Goal: Task Accomplishment & Management: Complete application form

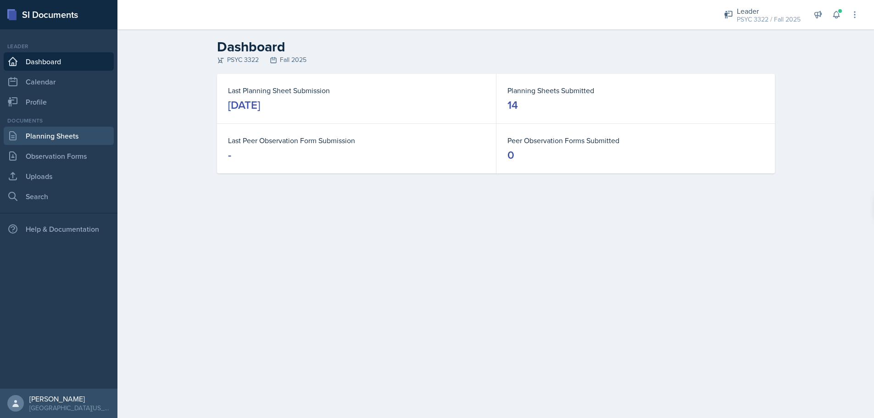
click at [50, 135] on link "Planning Sheets" at bounding box center [59, 136] width 110 height 18
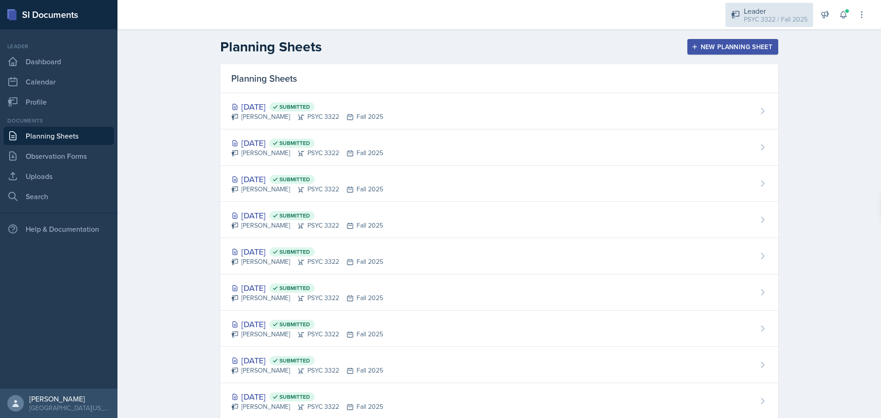
click at [366, 20] on div "PSYC 3322 / Fall 2025" at bounding box center [776, 20] width 64 height 10
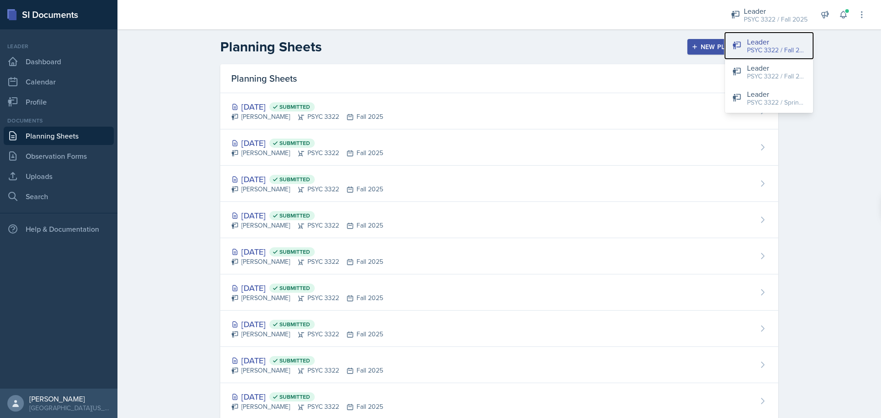
click at [366, 45] on div "Leader PSYC 3322 / Fall 2025" at bounding box center [776, 45] width 59 height 19
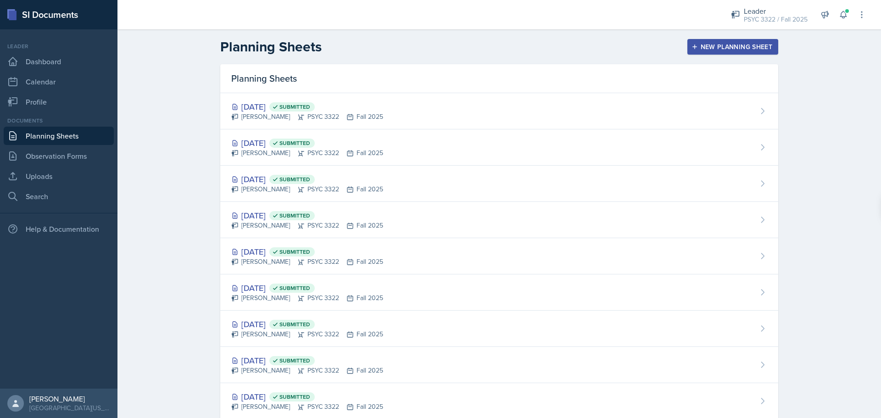
click at [366, 45] on div "New Planning Sheet" at bounding box center [732, 46] width 79 height 7
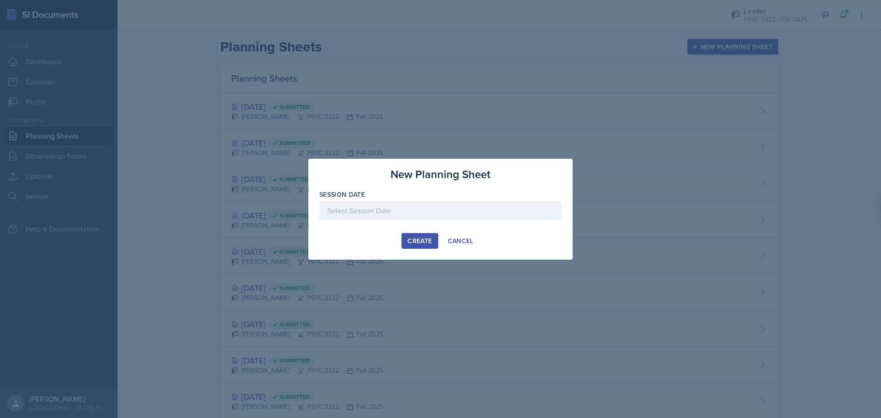
click at [366, 215] on div at bounding box center [440, 210] width 242 height 19
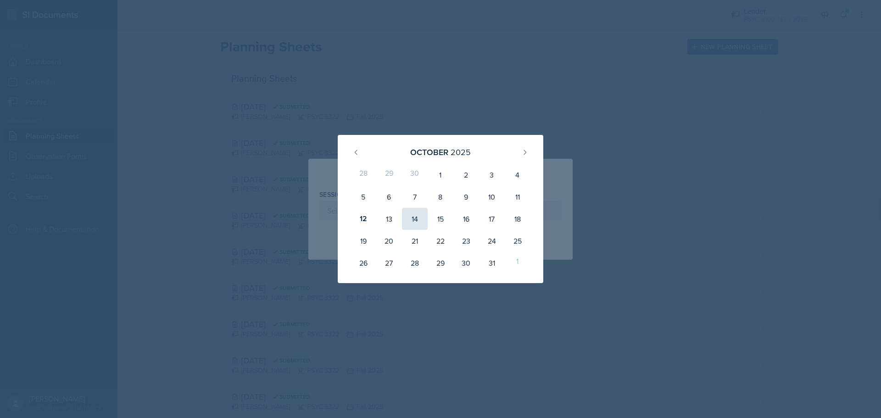
click at [366, 219] on div "14" at bounding box center [415, 219] width 26 height 22
type input "October 14th, 2025"
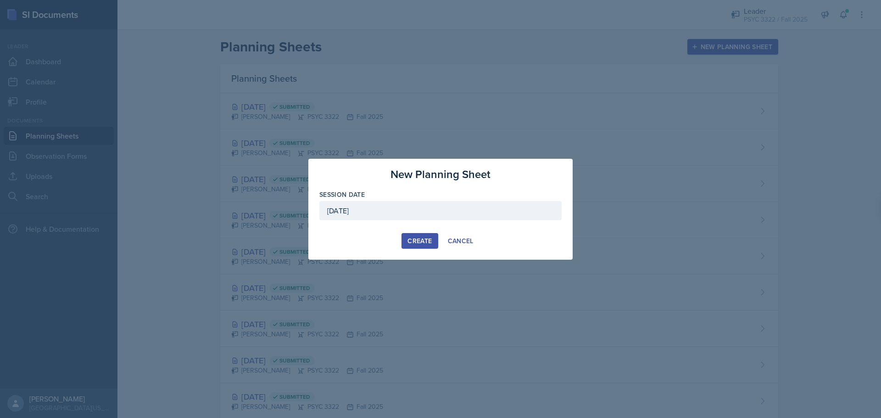
click at [366, 240] on div "Create" at bounding box center [420, 240] width 24 height 7
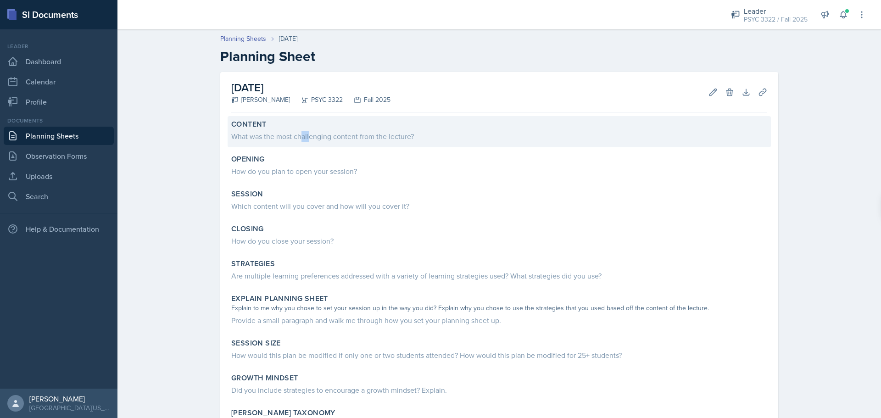
click at [297, 134] on div "What was the most challenging content from the lecture?" at bounding box center [499, 136] width 536 height 11
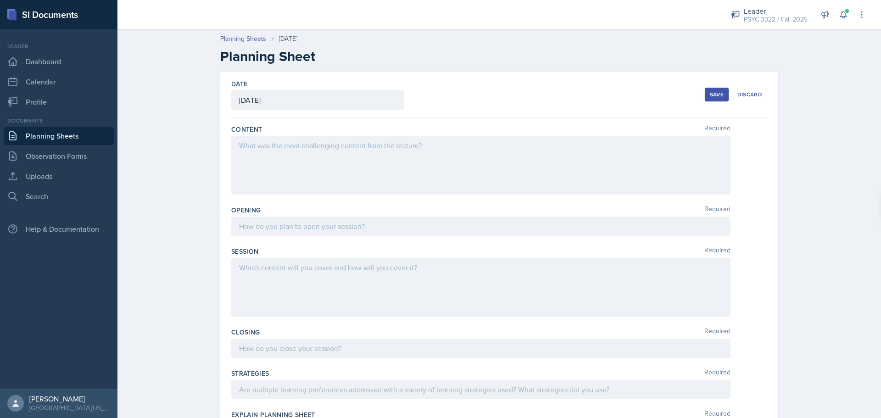
click at [364, 156] on div at bounding box center [480, 165] width 499 height 59
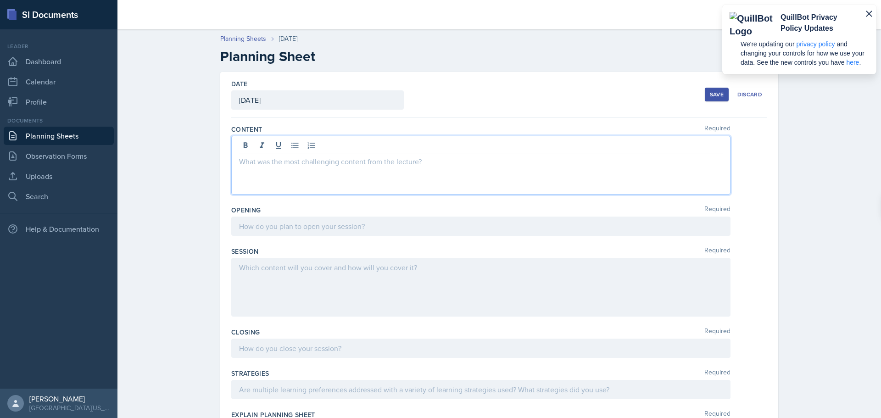
scroll to position [1267, 0]
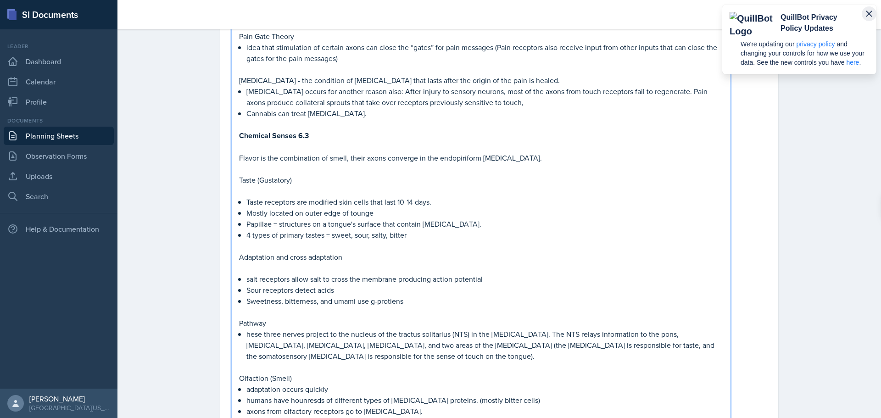
click at [366, 17] on icon "button" at bounding box center [869, 13] width 11 height 11
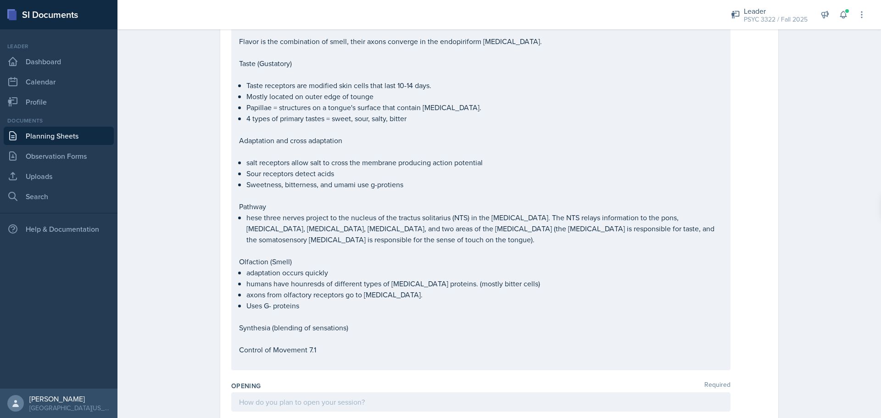
scroll to position [1527, 0]
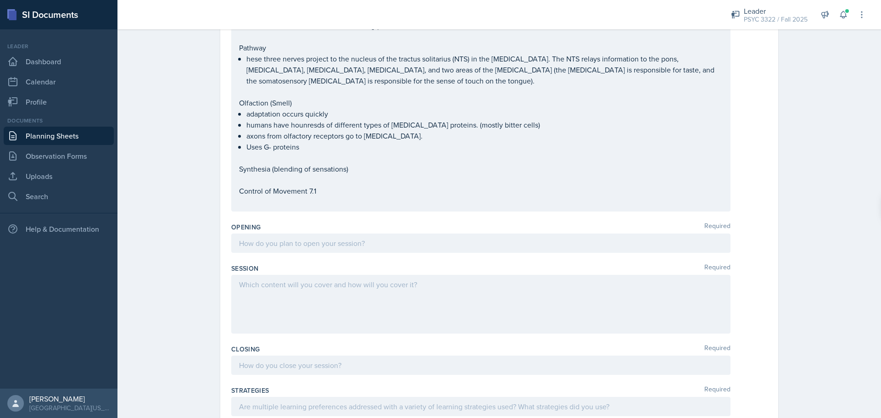
click at [351, 219] on div "Opening Required" at bounding box center [499, 239] width 536 height 41
drag, startPoint x: 300, startPoint y: 191, endPoint x: 278, endPoint y: 140, distance: 56.2
click at [296, 238] on p at bounding box center [481, 243] width 484 height 11
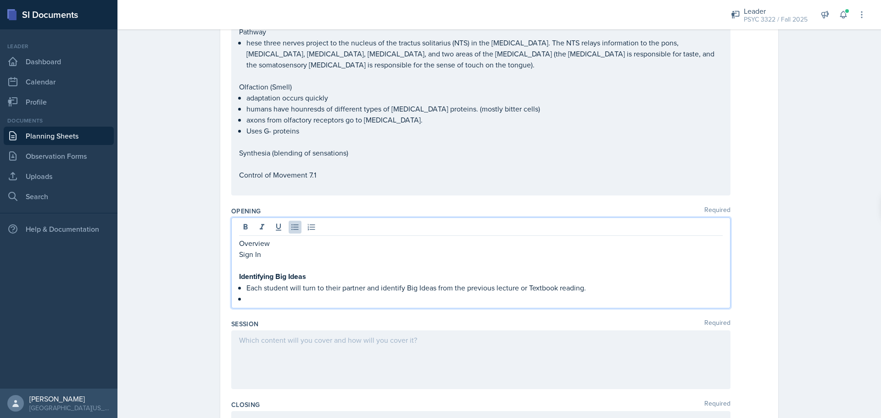
click at [0, 0] on qb-div "Correct the capitalization big ideas" at bounding box center [0, 0] width 0 height 0
click at [0, 0] on span "Correct the capitalization" at bounding box center [0, 0] width 0 height 0
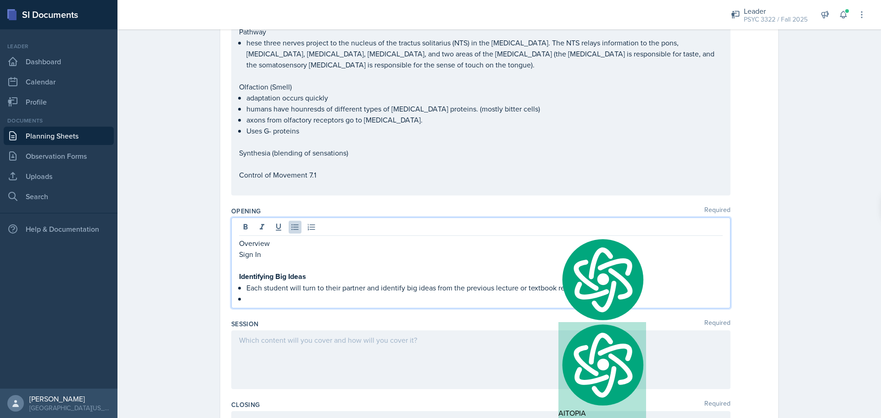
click at [366, 254] on div "Opening Required Overview Sign In Identifying Big Ideas Each student will turn …" at bounding box center [499, 259] width 536 height 113
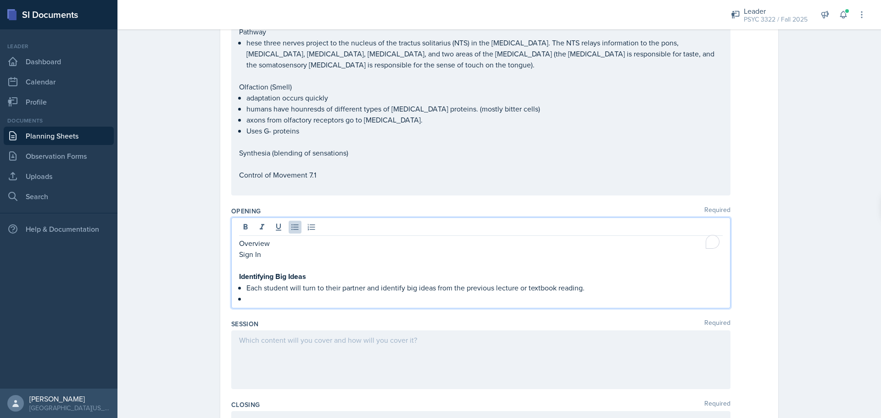
click at [363, 282] on ul "Each student will turn to their partner and identify big ideas from the previou…" at bounding box center [484, 293] width 476 height 22
click at [362, 293] on p "To enrich screen reader interactions, please activate Accessibility in Grammarl…" at bounding box center [484, 298] width 476 height 11
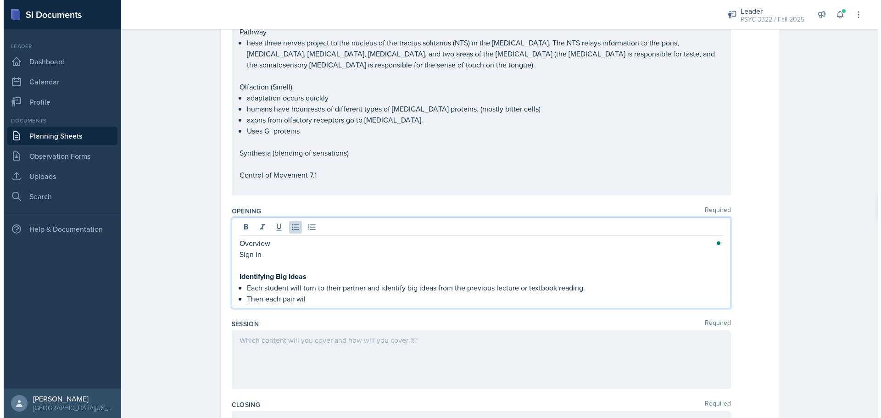
scroll to position [0, 0]
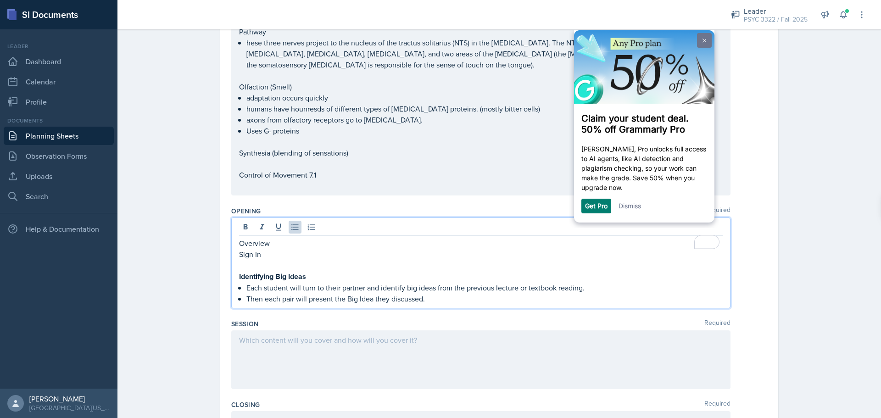
click at [366, 46] on link at bounding box center [704, 40] width 15 height 15
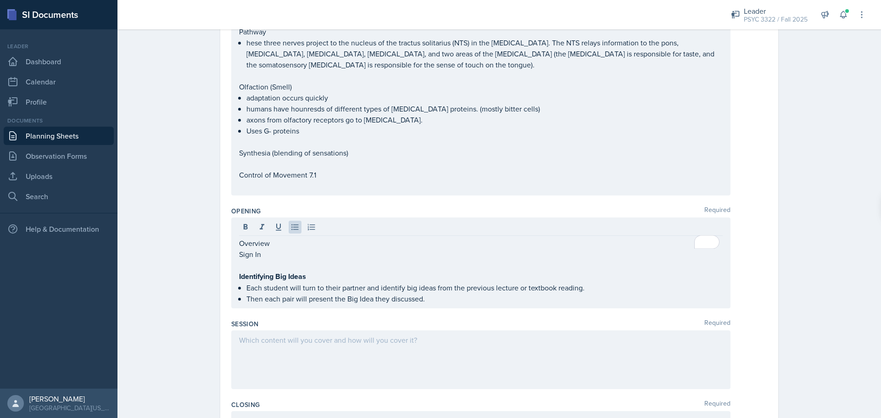
click at [0, 0] on qb-div "Correct the capitalization big idea" at bounding box center [0, 0] width 0 height 0
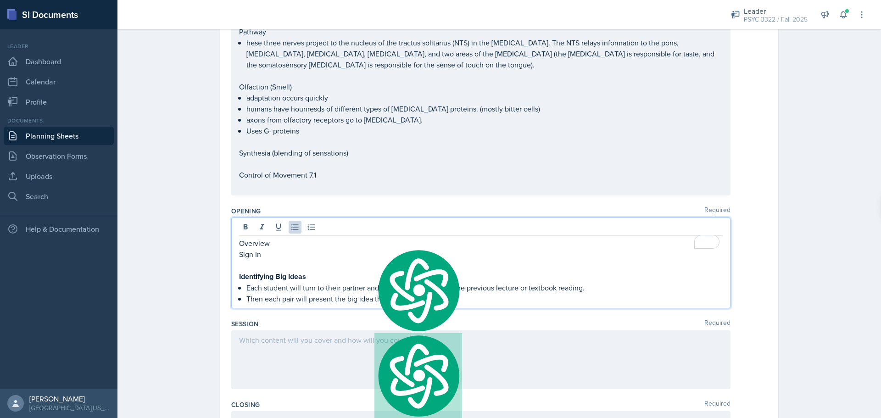
click at [366, 293] on p "Then each pair will present the big idea they discussed." at bounding box center [484, 298] width 476 height 11
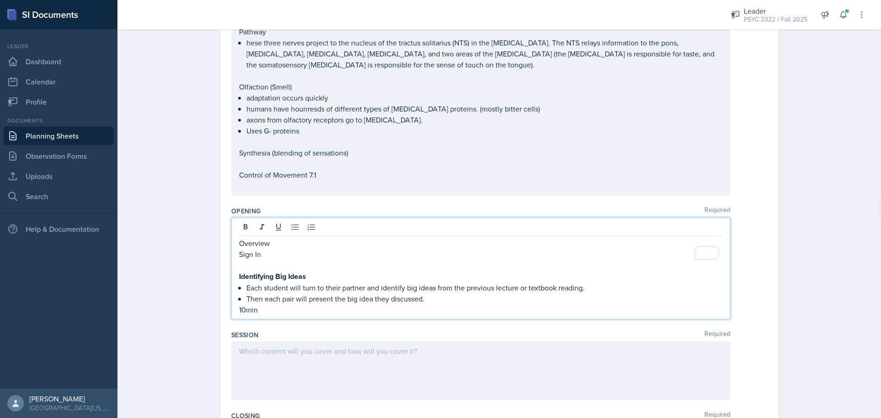
drag, startPoint x: 287, startPoint y: 334, endPoint x: 291, endPoint y: 329, distance: 6.2
click at [289, 335] on div at bounding box center [480, 370] width 499 height 59
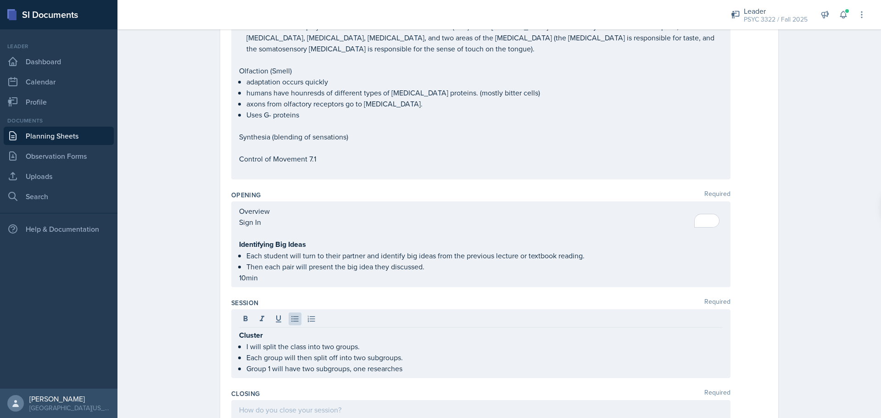
click at [366, 335] on p "Group 1 will have two subgroups, one researches" at bounding box center [484, 368] width 476 height 11
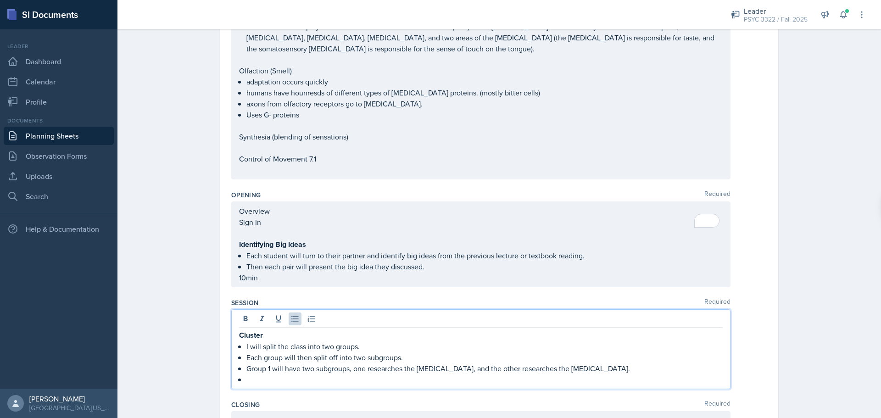
click at [0, 0] on span "Replace with" at bounding box center [0, 0] width 0 height 0
click at [339, 335] on p at bounding box center [484, 379] width 476 height 11
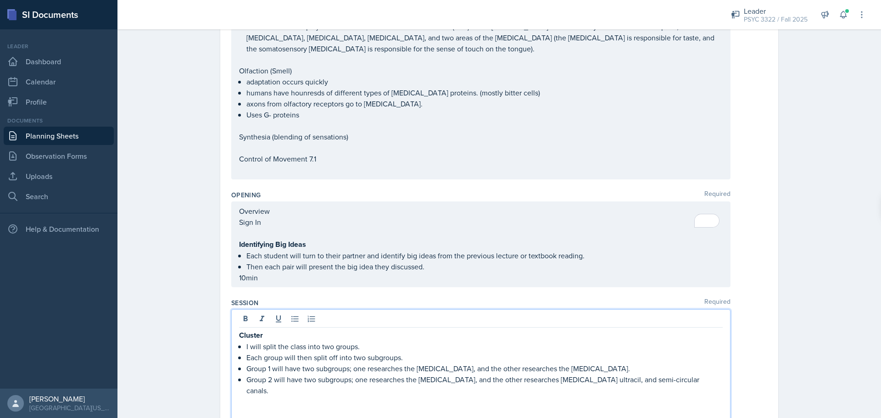
click at [0, 0] on qb-div "Replace with and semicircular" at bounding box center [0, 0] width 0 height 0
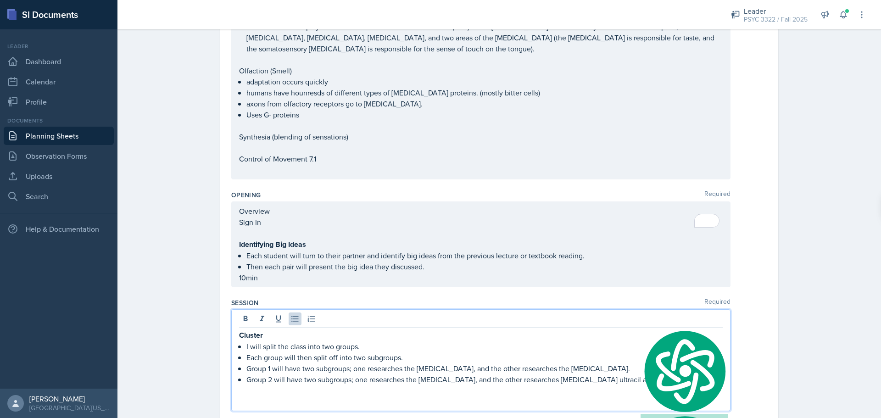
click at [366, 335] on p at bounding box center [481, 401] width 484 height 11
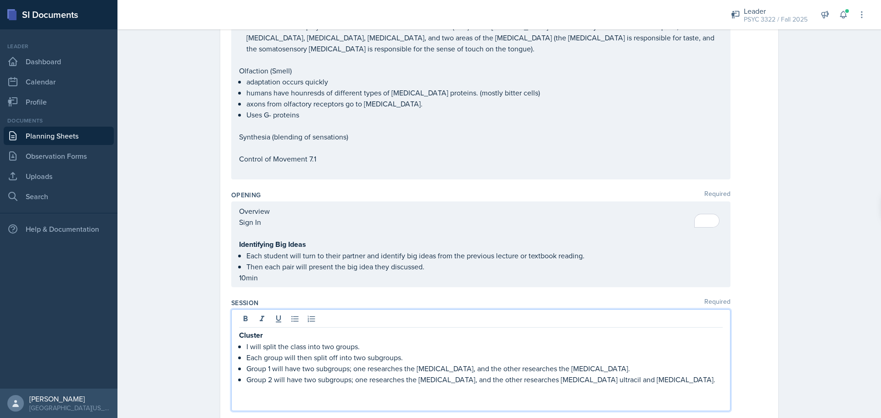
click at [366, 335] on p at bounding box center [481, 390] width 484 height 11
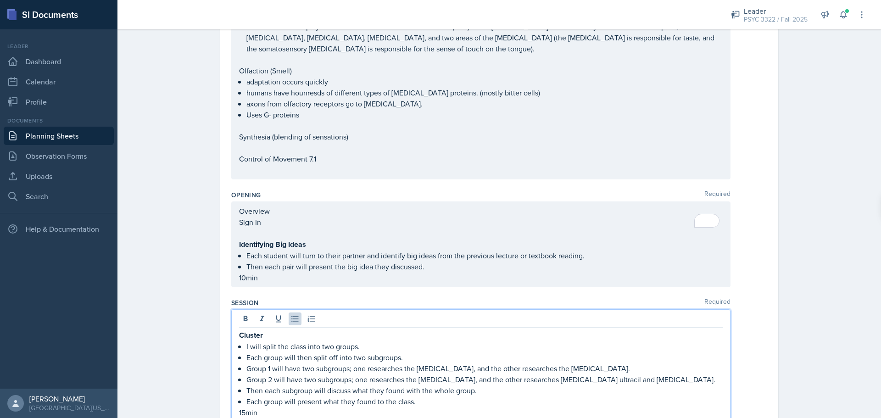
click at [0, 0] on span "Correct the spelling error" at bounding box center [0, 0] width 0 height 0
click at [0, 0] on qb-div "Correct the article the volley" at bounding box center [0, 0] width 0 height 0
click at [0, 0] on span "principle)," at bounding box center [0, 0] width 0 height 0
click at [0, 0] on span "Correct the article" at bounding box center [0, 0] width 0 height 0
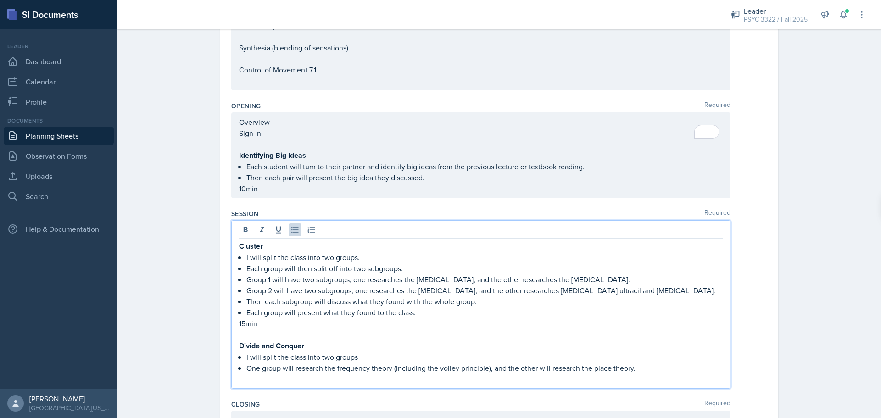
scroll to position [1651, 0]
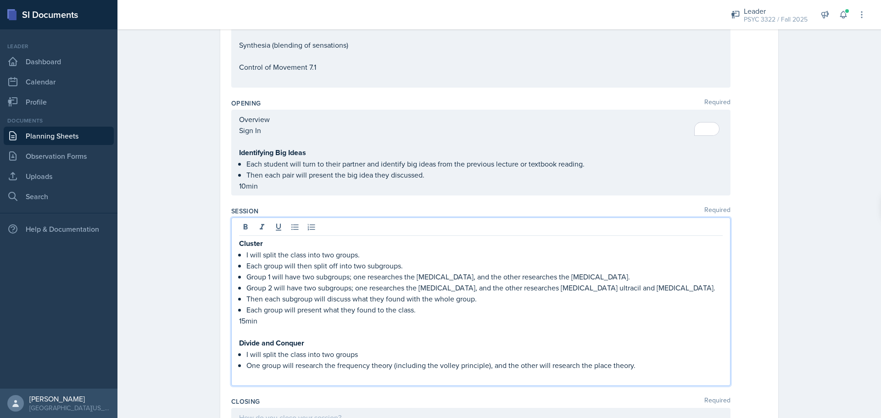
click at [366, 335] on p at bounding box center [481, 376] width 484 height 11
click at [366, 335] on p "One group will research the frequency theory (including the volley principle), …" at bounding box center [484, 365] width 476 height 11
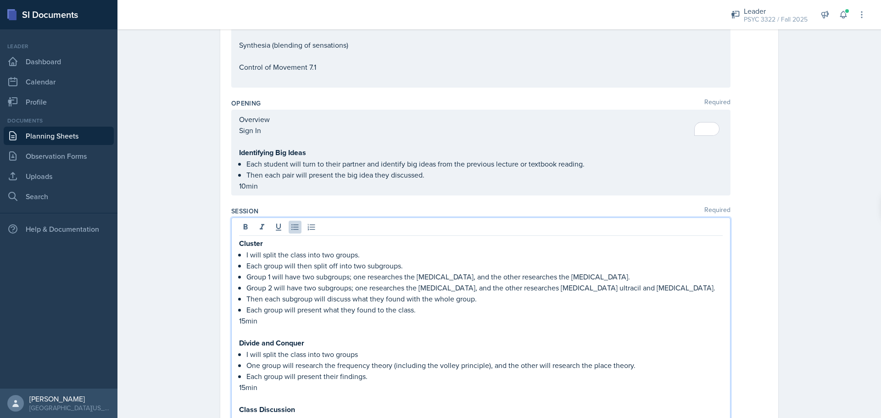
click at [0, 0] on qb-div "Maintain the agreement theories." at bounding box center [0, 0] width 0 height 0
click at [0, 0] on span "Remove" at bounding box center [0, 0] width 0 height 0
drag, startPoint x: 469, startPoint y: 361, endPoint x: 463, endPoint y: 362, distance: 6.4
click at [366, 335] on p "We will discuss the deficits in both the frequency and place theories." at bounding box center [484, 420] width 476 height 11
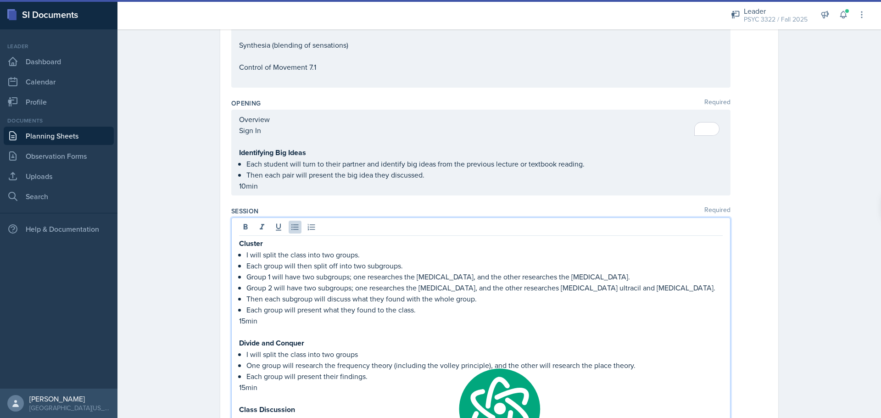
click at [366, 335] on p "Class Discussion" at bounding box center [481, 409] width 484 height 11
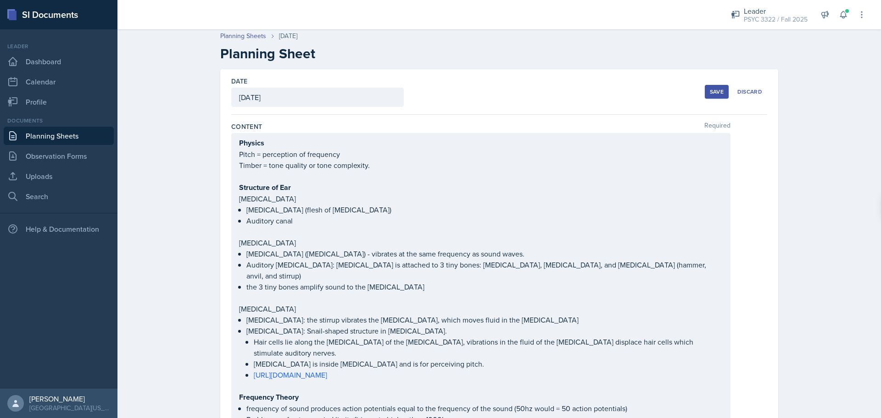
scroll to position [0, 0]
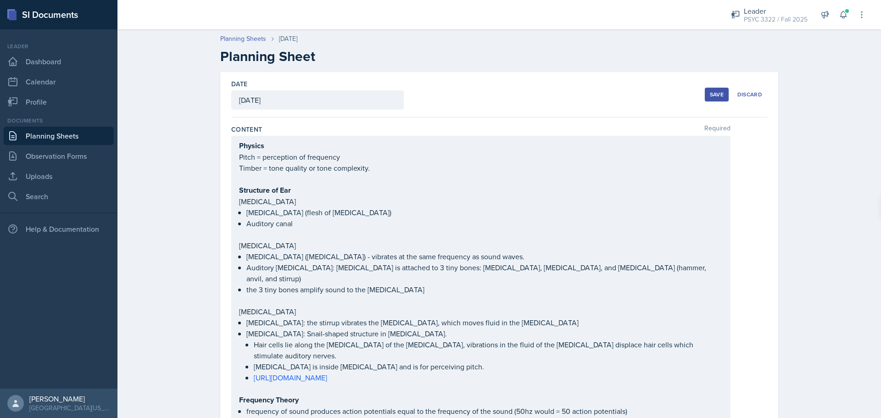
click at [366, 95] on div "Save" at bounding box center [717, 94] width 14 height 7
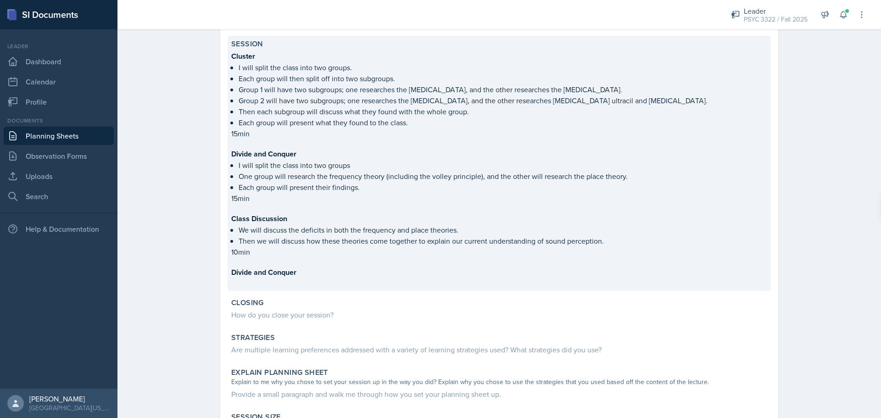
scroll to position [1615, 0]
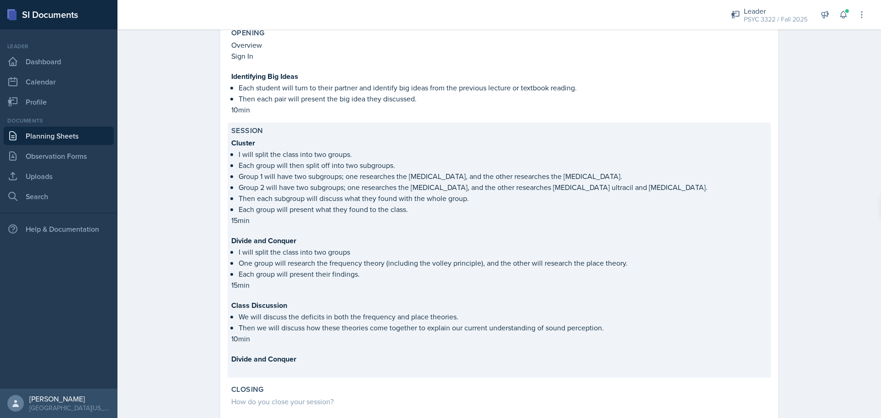
click at [319, 335] on p at bounding box center [499, 369] width 536 height 9
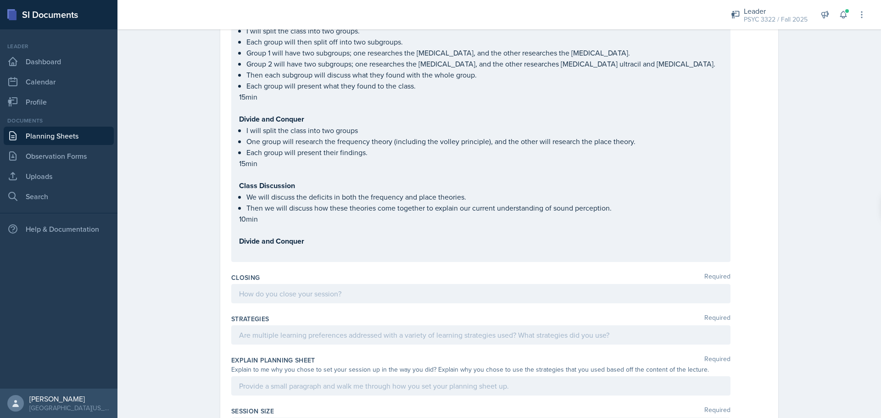
scroll to position [1891, 0]
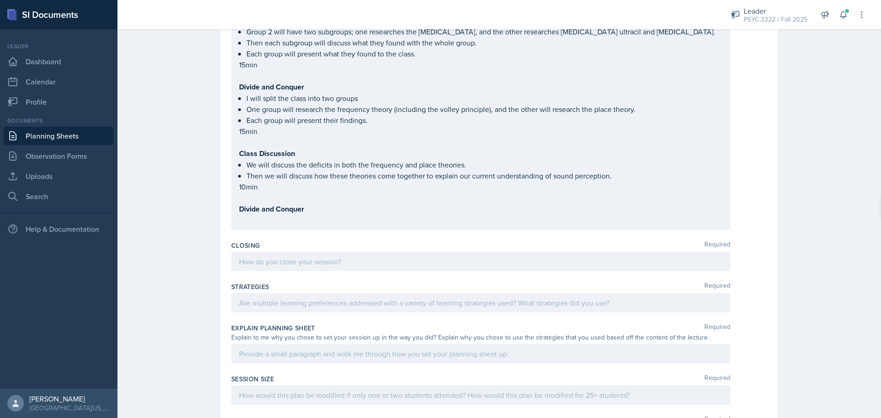
click at [303, 215] on p at bounding box center [481, 220] width 484 height 11
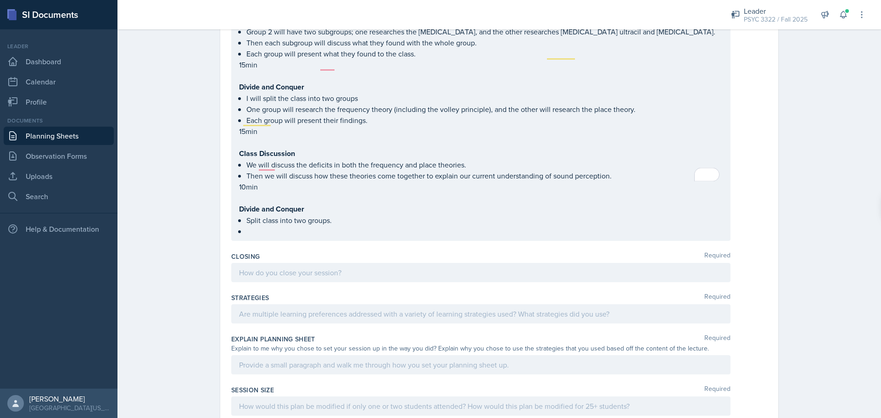
click at [286, 183] on div "Cluster I will split the class into two groups. Each group will then split off …" at bounding box center [480, 100] width 499 height 279
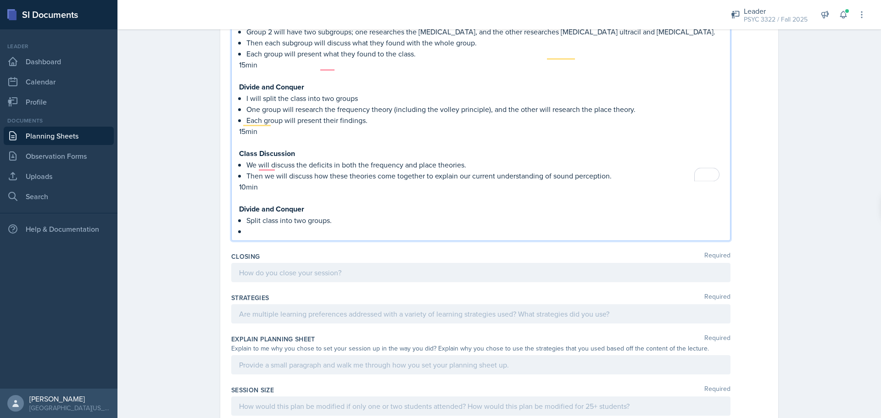
click at [271, 226] on p "To enrich screen reader interactions, please activate Accessibility in Grammarl…" at bounding box center [484, 231] width 476 height 11
click at [366, 226] on p "Group one will research and present the touch receptors (Rouffini endings, paci…" at bounding box center [484, 231] width 476 height 11
click at [366, 226] on p "Group one will research and present the touch receptors (Rouffini endings, Paci…" at bounding box center [484, 231] width 476 height 11
click at [366, 226] on p "Group one will research and present the touch receptors (Rouffini Endings, Paci…" at bounding box center [484, 231] width 476 height 11
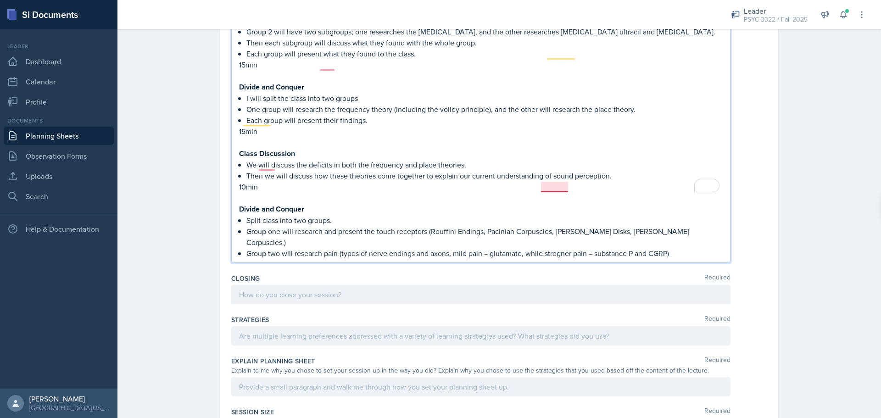
click at [366, 194] on div "Cluster I will split the class into two groups. Each group will then split off …" at bounding box center [480, 111] width 499 height 301
click at [0, 0] on span "Replace with" at bounding box center [0, 0] width 0 height 0
drag, startPoint x: 678, startPoint y: 189, endPoint x: 686, endPoint y: 188, distance: 7.8
click at [366, 248] on p "Group two will research pain (types of nerve endings and axons; mild pain = glu…" at bounding box center [484, 253] width 476 height 11
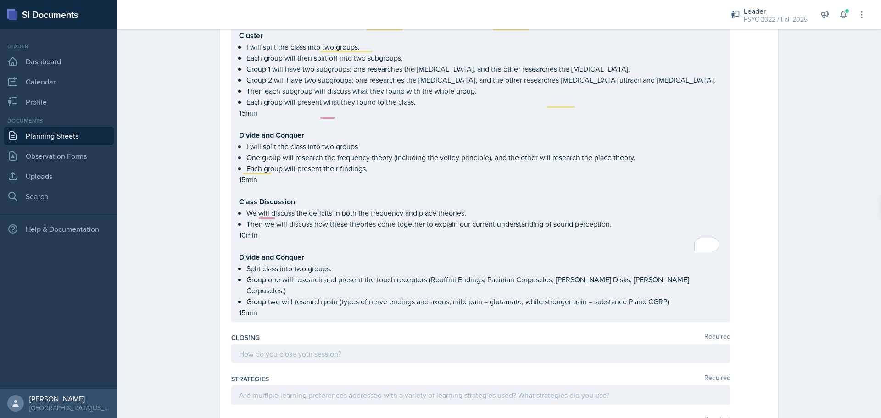
scroll to position [1861, 0]
click at [289, 335] on p at bounding box center [481, 351] width 484 height 11
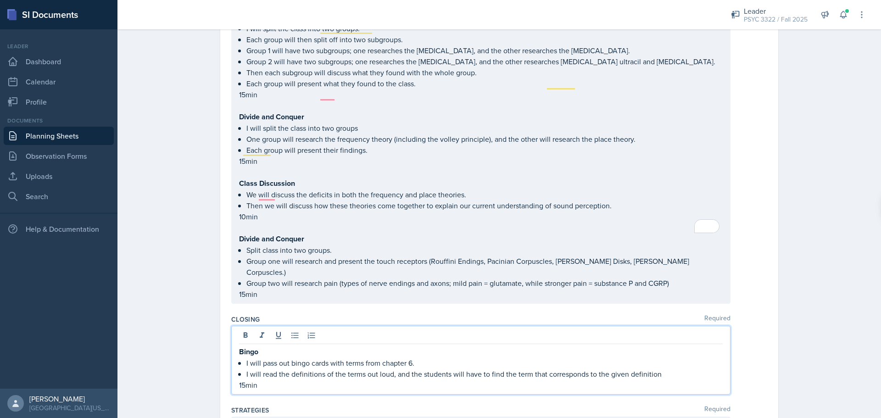
click at [366, 335] on p "I will read the definitions of the terms out loud, and the students will have t…" at bounding box center [484, 373] width 476 height 11
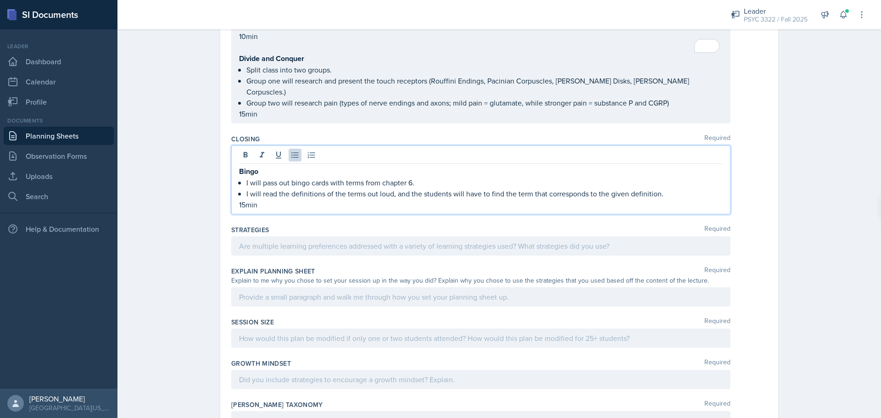
scroll to position [2044, 0]
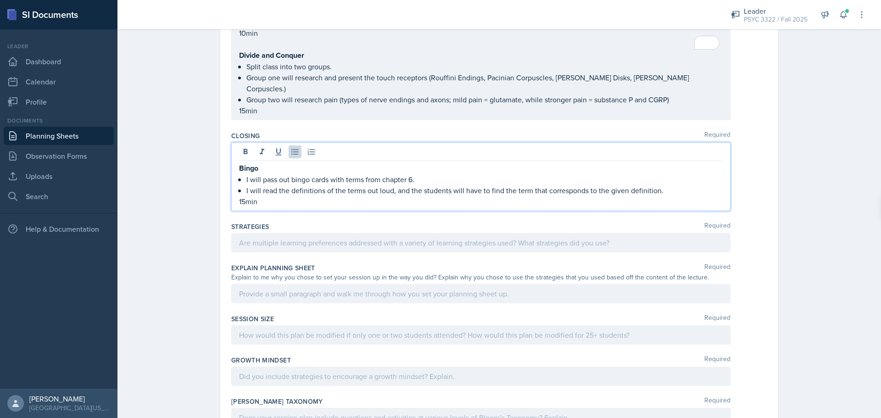
click at [278, 237] on p at bounding box center [481, 242] width 484 height 11
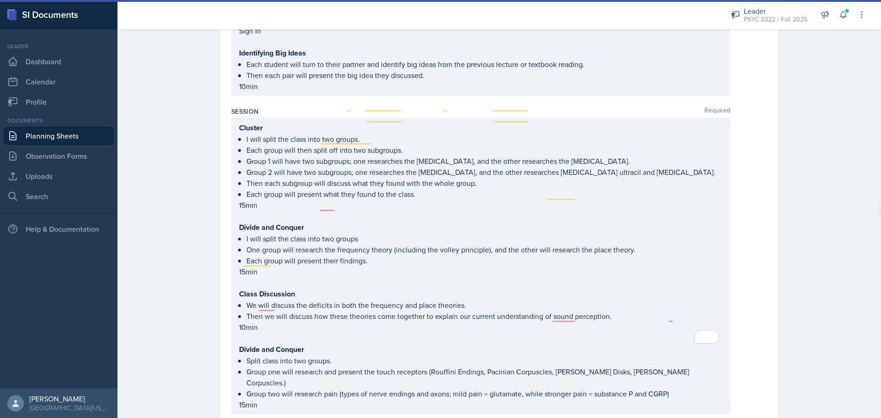
scroll to position [1953, 0]
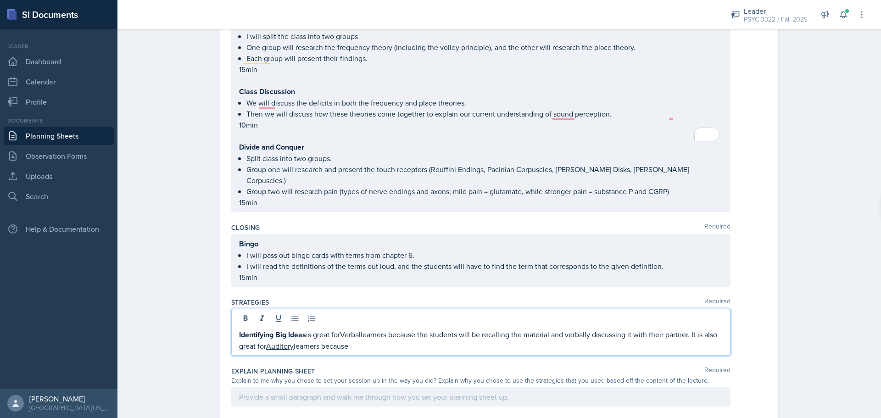
click at [0, 0] on span "Correct the capitalization" at bounding box center [0, 0] width 0 height 0
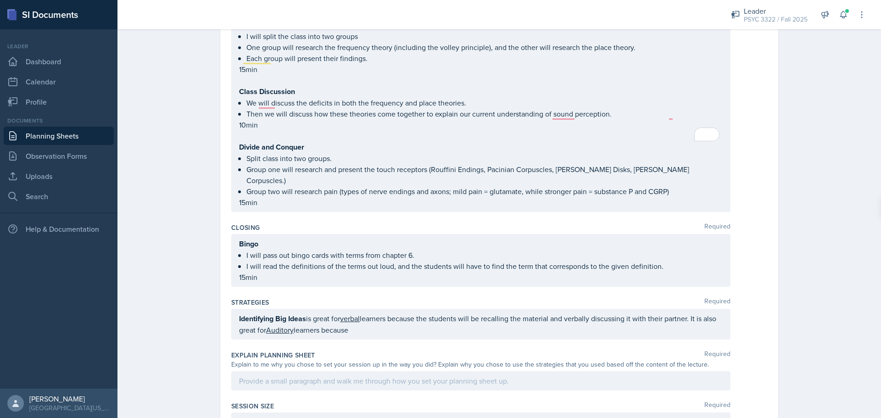
click at [366, 309] on div "Identifying Big Ideas is great for verbal learners because the students will be…" at bounding box center [480, 324] width 499 height 31
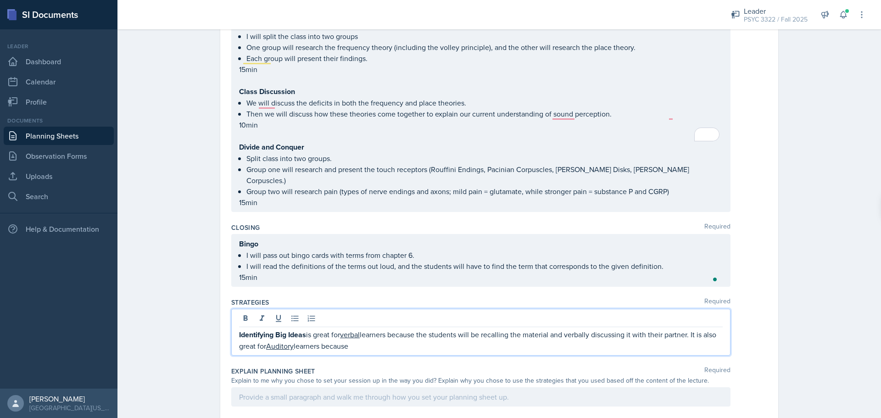
click at [348, 329] on u "verbal" at bounding box center [350, 334] width 20 height 10
click at [366, 329] on p "Identifying Big Ideas is great for Verbal learners because the students will be…" at bounding box center [481, 340] width 484 height 22
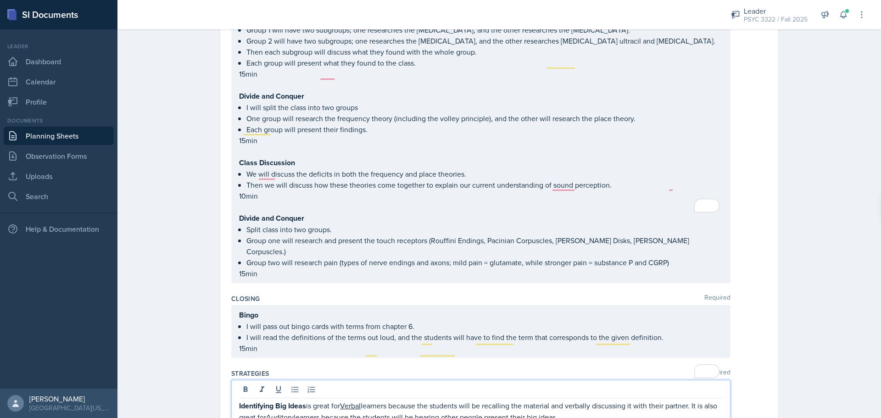
scroll to position [1907, 0]
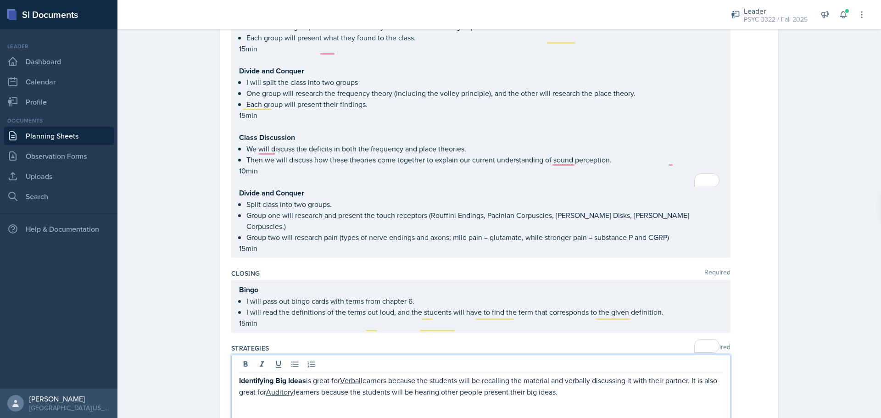
click at [313, 335] on p "To enrich screen reader interactions, please activate Accessibility in Grammarl…" at bounding box center [481, 413] width 484 height 11
click at [366, 335] on p "Cluster is also great for Verbal and Auditory learners because the students wil…" at bounding box center [481, 413] width 484 height 11
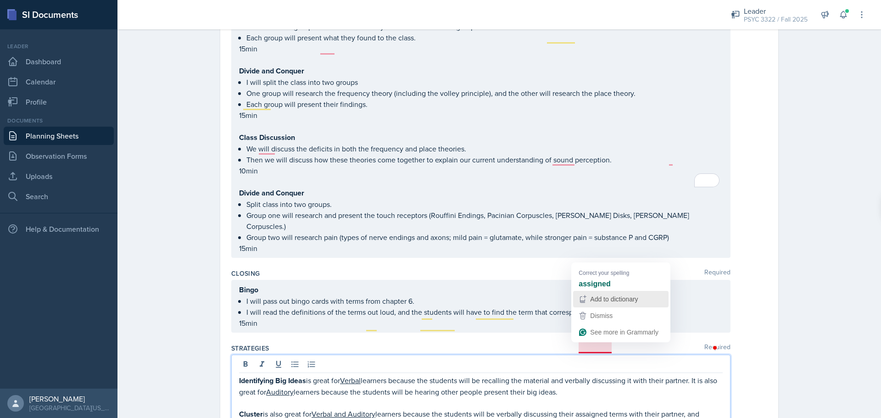
drag, startPoint x: 608, startPoint y: 291, endPoint x: 607, endPoint y: 285, distance: 6.9
click at [366, 291] on button "Add to dictionary" at bounding box center [620, 299] width 95 height 17
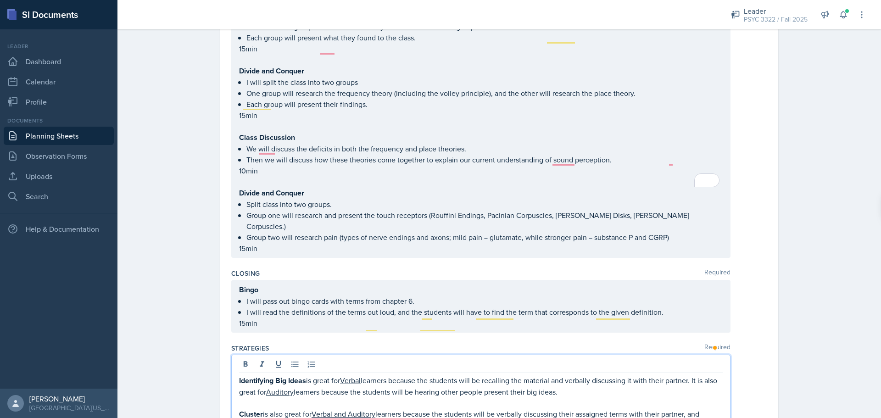
click at [0, 0] on span "Correct the spelling error" at bounding box center [0, 0] width 0 height 0
click at [366, 335] on p "Cluster is also great for Verbal and Auditory learners because the students wil…" at bounding box center [481, 413] width 484 height 11
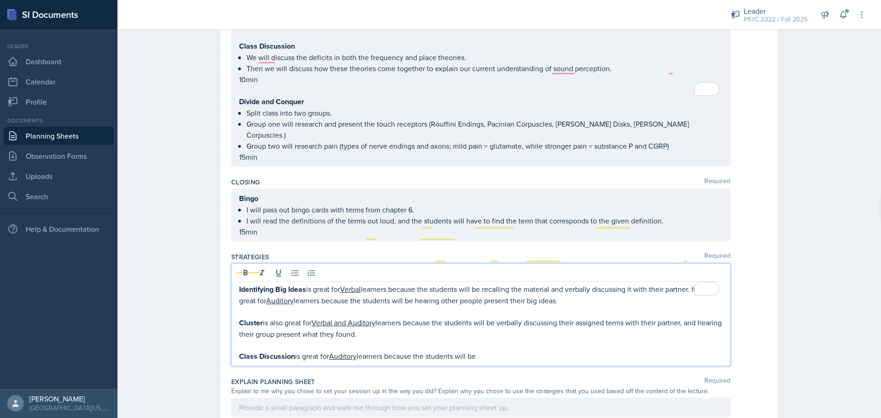
scroll to position [1999, 0]
click at [366, 317] on p "Cluster is also great for Verbal and Auditory learners because the students wil…" at bounding box center [481, 328] width 484 height 22
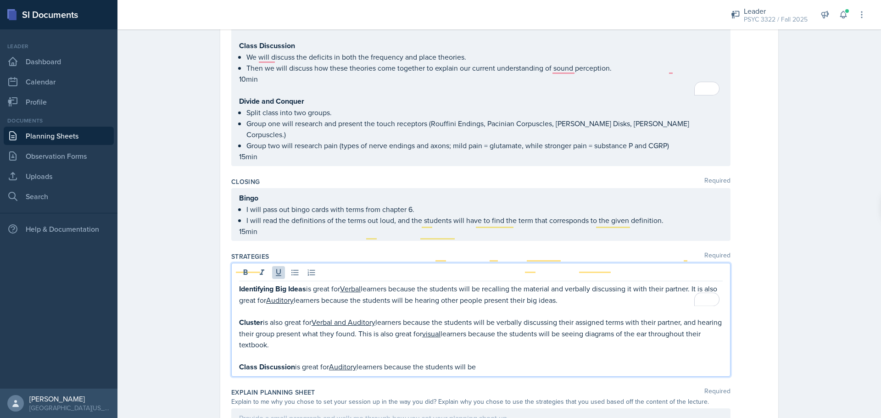
click at [366, 329] on u "visual" at bounding box center [431, 334] width 18 height 10
drag, startPoint x: 497, startPoint y: 292, endPoint x: 506, endPoint y: 308, distance: 18.5
click at [366, 296] on div "Identifying Big Ideas is great for Verbal learners because the students will be…" at bounding box center [481, 327] width 484 height 89
drag, startPoint x: 506, startPoint y: 307, endPoint x: 511, endPoint y: 301, distance: 7.1
click at [366, 307] on div "Identifying Big Ideas is great for Verbal learners because the students will be…" at bounding box center [480, 320] width 499 height 114
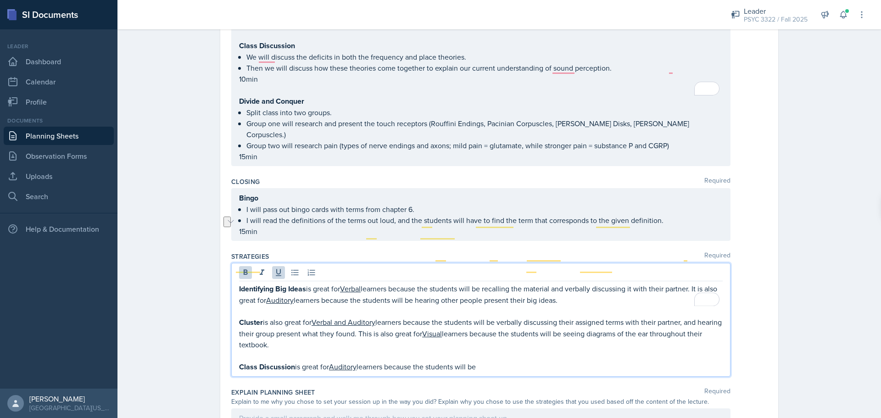
click at [366, 335] on p "Class Discussion is great for Auditory learners because the students will be" at bounding box center [481, 366] width 484 height 11
click at [0, 0] on span "Correct the capitalization" at bounding box center [0, 0] width 0 height 0
click at [366, 335] on p "Class Discussion is great for Auditory learners because the students will be" at bounding box center [481, 366] width 484 height 11
click at [366, 329] on u "visual" at bounding box center [431, 334] width 18 height 10
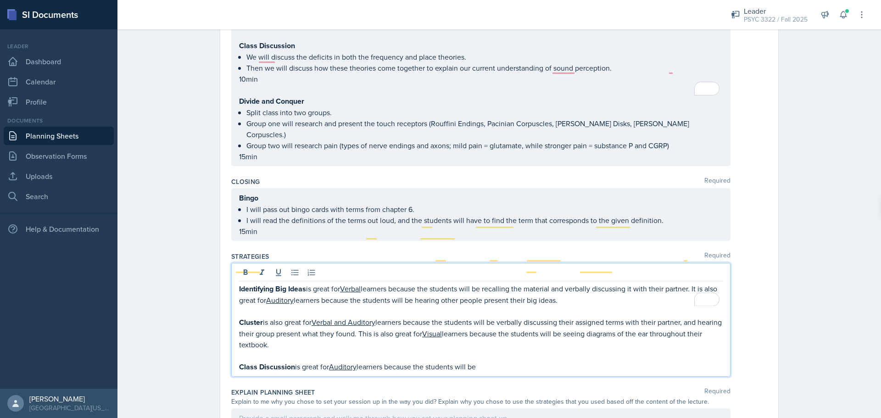
click at [366, 335] on p "Class Discussion is great for Auditory learners because the students will be" at bounding box center [481, 366] width 484 height 11
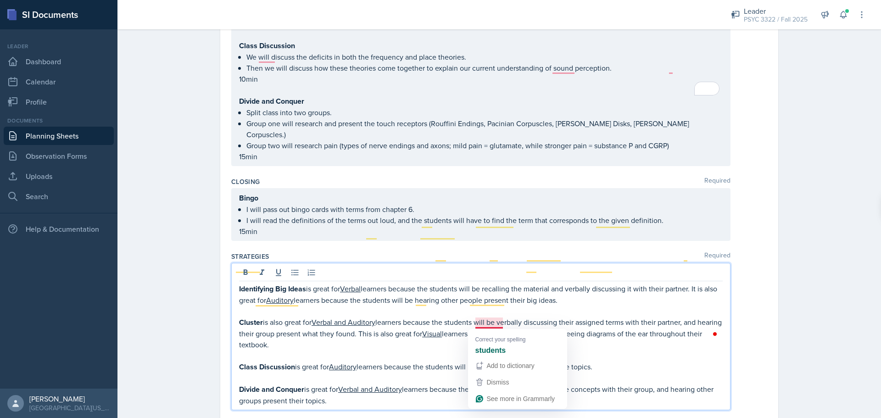
click at [366, 335] on p "Divide and Conquer is great for Verbal and Auditory learners because the studet…" at bounding box center [481, 395] width 484 height 22
click at [366, 335] on p "Divide and Conquer is great for Verbal and Auditory learners because the studen…" at bounding box center [481, 395] width 484 height 22
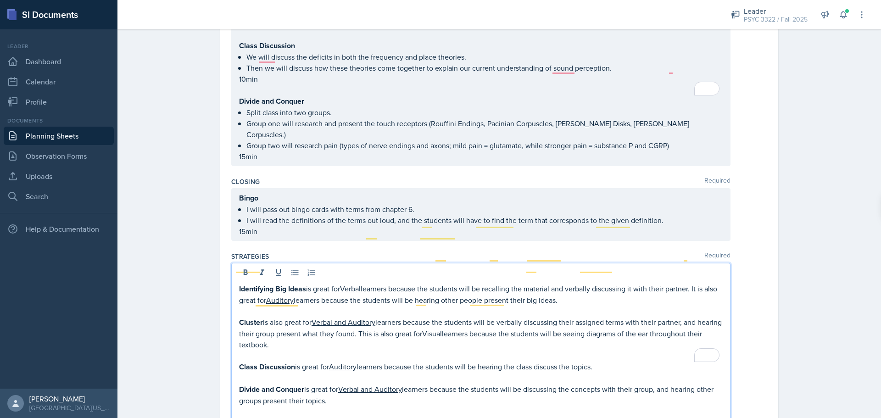
click at [366, 335] on div "Identifying Big Ideas is great for Verbal learners because the students will be…" at bounding box center [480, 348] width 499 height 170
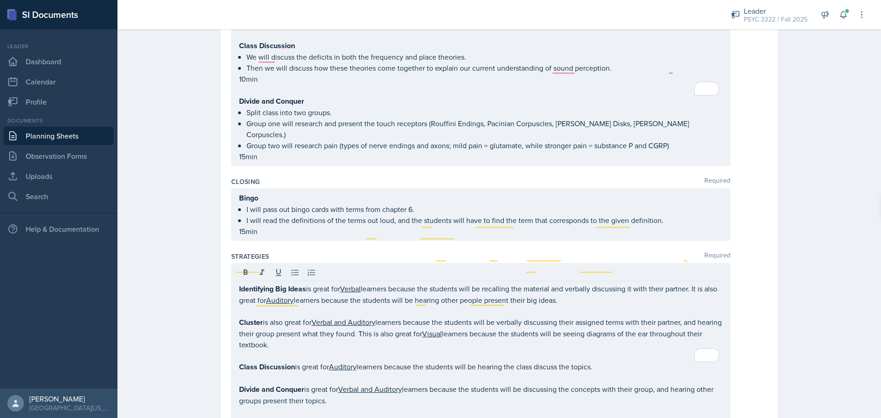
drag, startPoint x: 498, startPoint y: 377, endPoint x: 220, endPoint y: 285, distance: 293.4
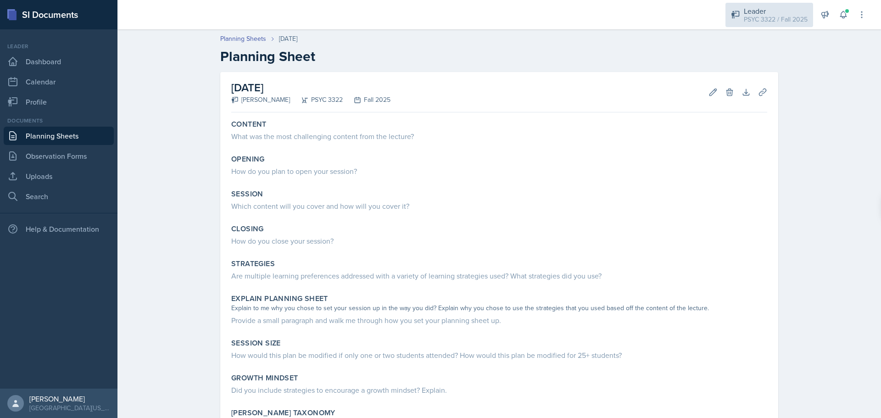
click at [754, 11] on div "Leader" at bounding box center [776, 11] width 64 height 11
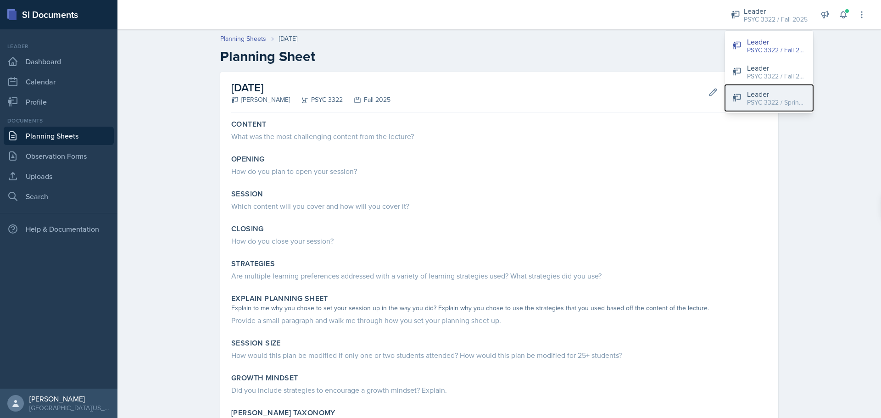
click at [750, 105] on div "PSYC 3322 / Spring 2025" at bounding box center [776, 103] width 59 height 10
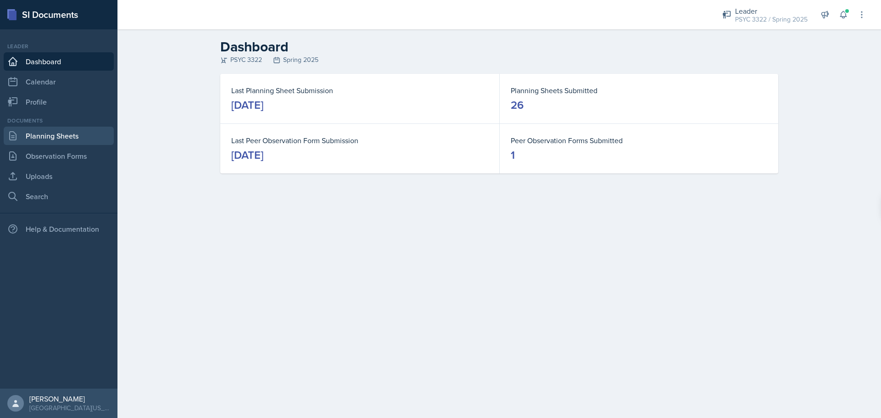
click at [52, 134] on link "Planning Sheets" at bounding box center [59, 136] width 110 height 18
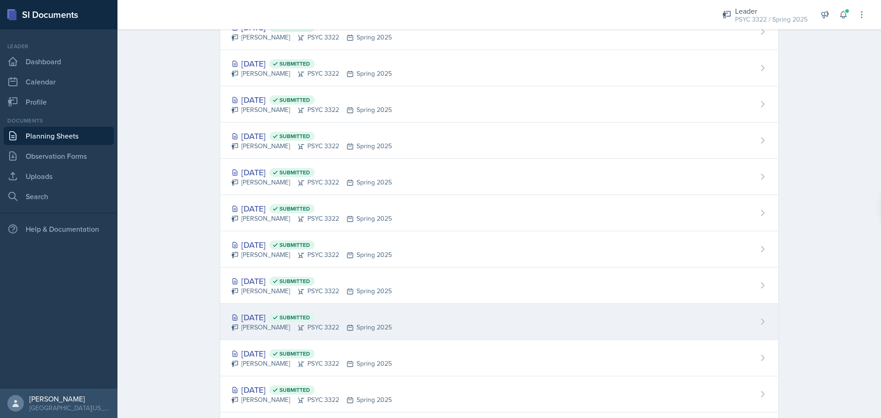
scroll to position [275, 0]
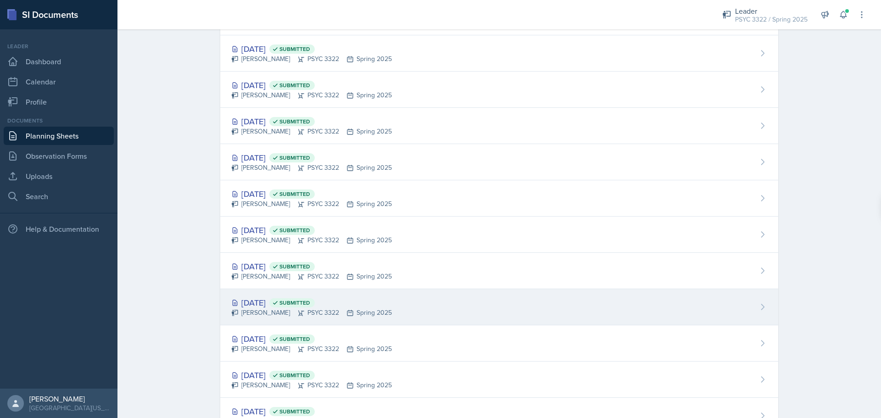
click at [268, 307] on div "Mar 5th, 2025 Submitted" at bounding box center [311, 302] width 161 height 12
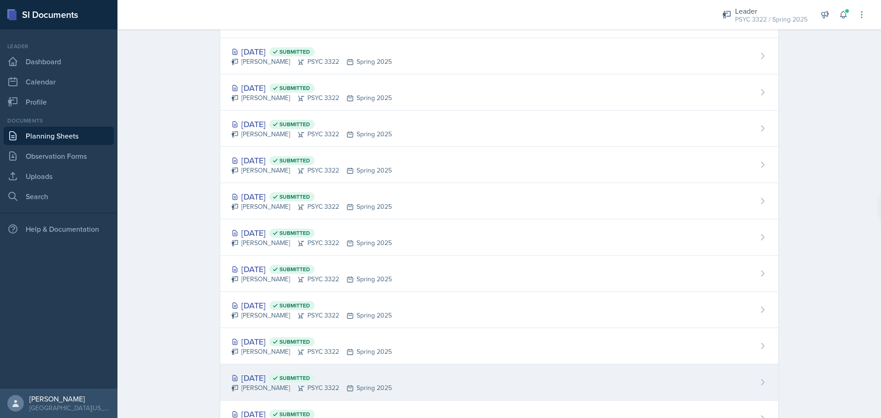
scroll to position [229, 0]
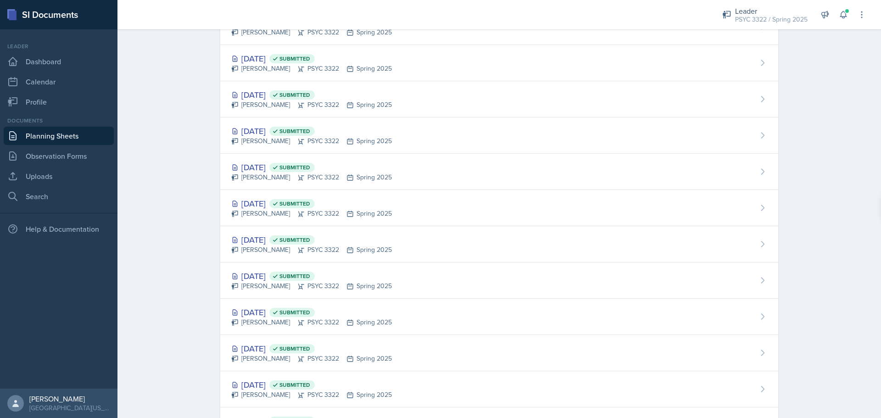
click at [272, 307] on div "Mar 17th, 2025 Submitted" at bounding box center [311, 312] width 161 height 12
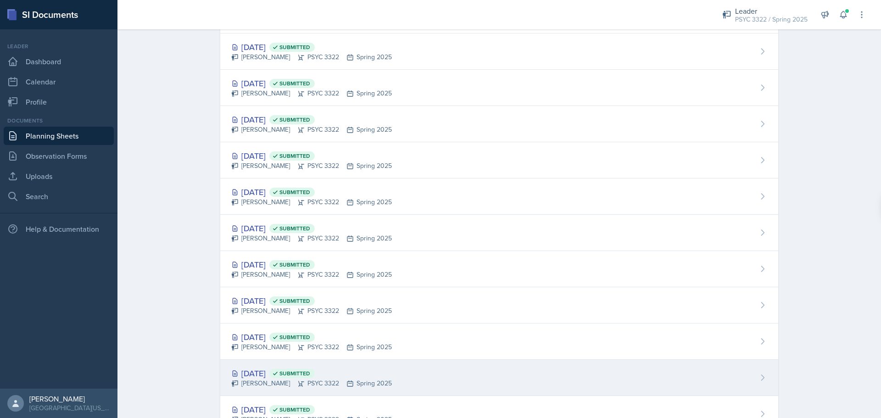
scroll to position [138, 0]
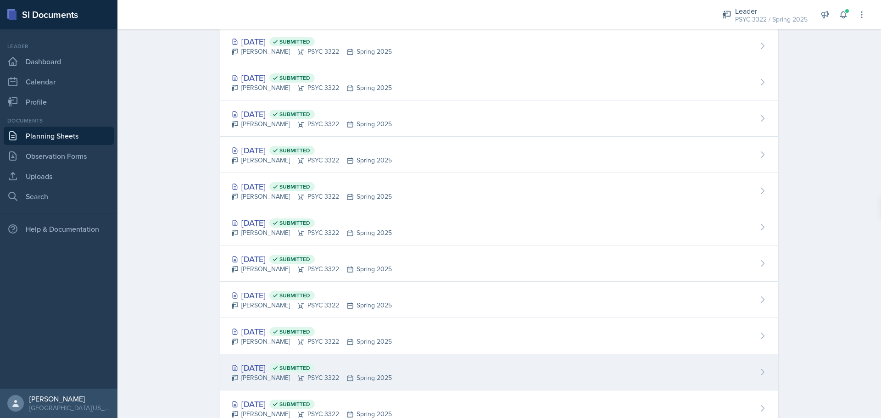
click at [296, 366] on div "Mar 19th, 2025 Submitted" at bounding box center [311, 368] width 161 height 12
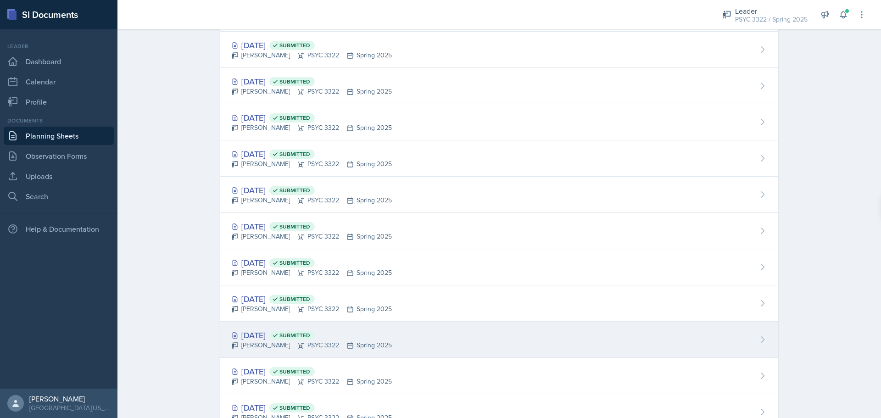
scroll to position [138, 0]
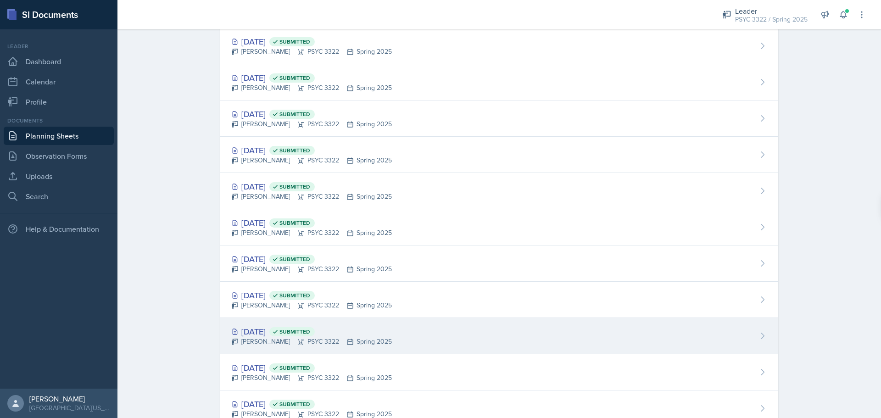
click at [293, 336] on div "Mar 24th, 2025 Submitted" at bounding box center [311, 331] width 161 height 12
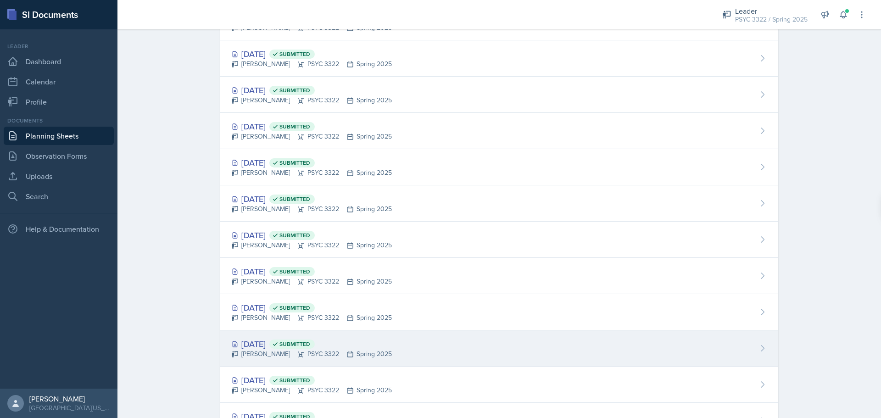
scroll to position [92, 0]
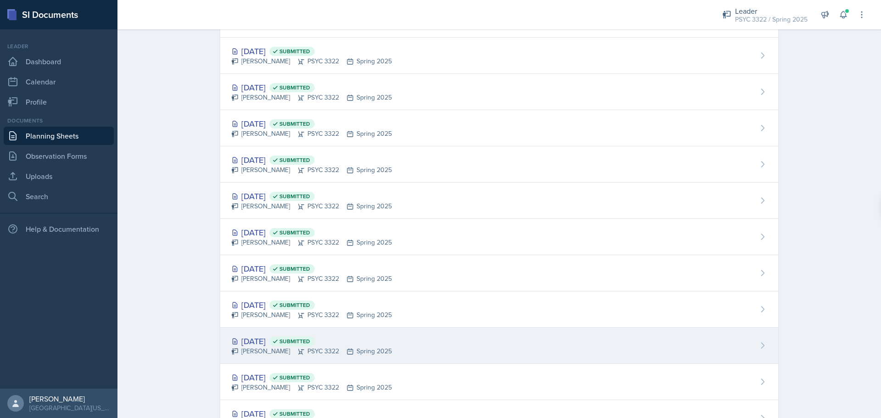
click at [283, 345] on div "Mar 26th, 2025 Submitted" at bounding box center [311, 341] width 161 height 12
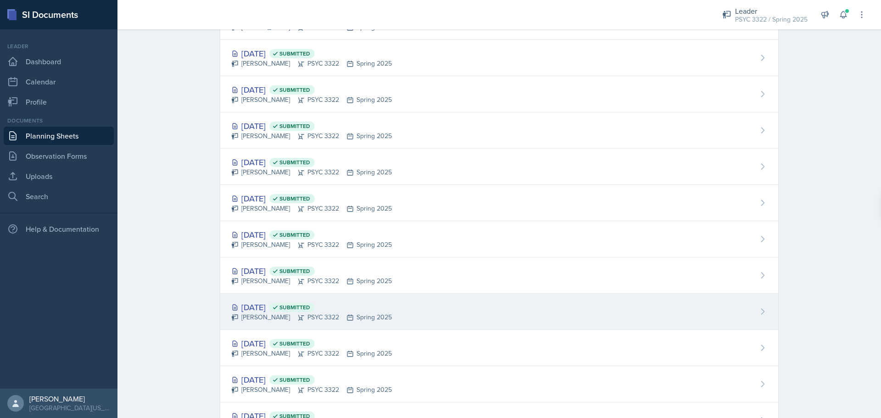
scroll to position [92, 0]
click at [279, 315] on div "Troy Broome PSYC 3322 Spring 2025" at bounding box center [311, 315] width 161 height 10
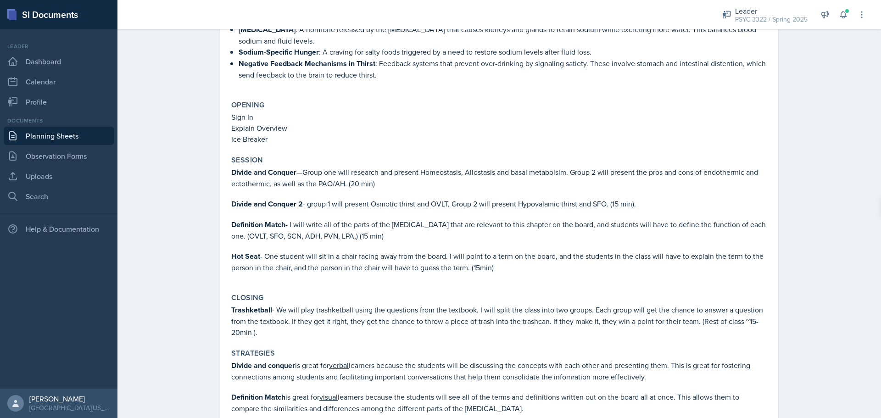
scroll to position [597, 0]
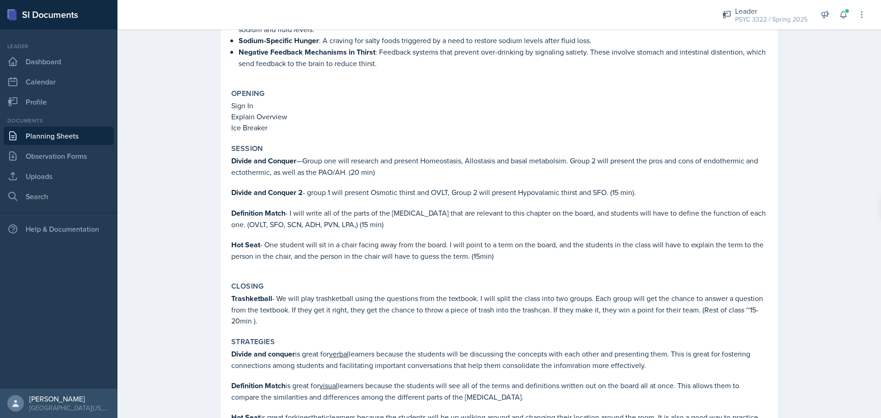
drag, startPoint x: 570, startPoint y: 157, endPoint x: 463, endPoint y: 126, distance: 110.9
click at [463, 126] on div "Content Chapter 9 (Internal regulation) Temperature regulation 9.1 Behavioral m…" at bounding box center [499, 138] width 536 height 1237
click at [811, 23] on div "Leader PSYC 3322 / Spring 2025" at bounding box center [765, 15] width 96 height 24
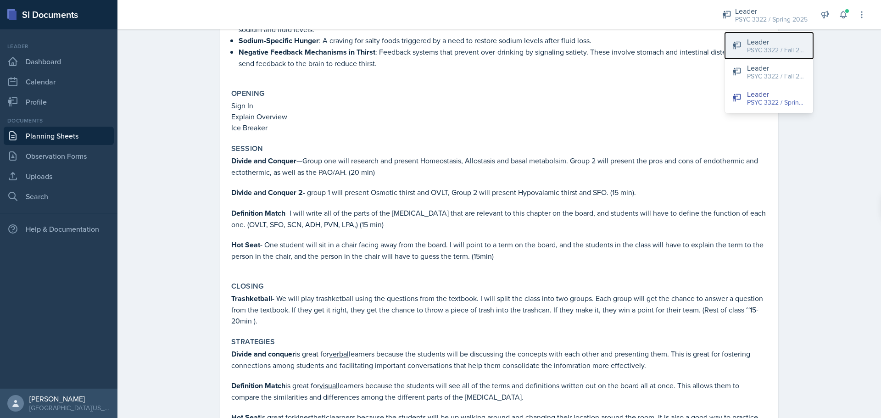
click at [758, 46] on div "PSYC 3322 / Fall 2025" at bounding box center [776, 50] width 59 height 10
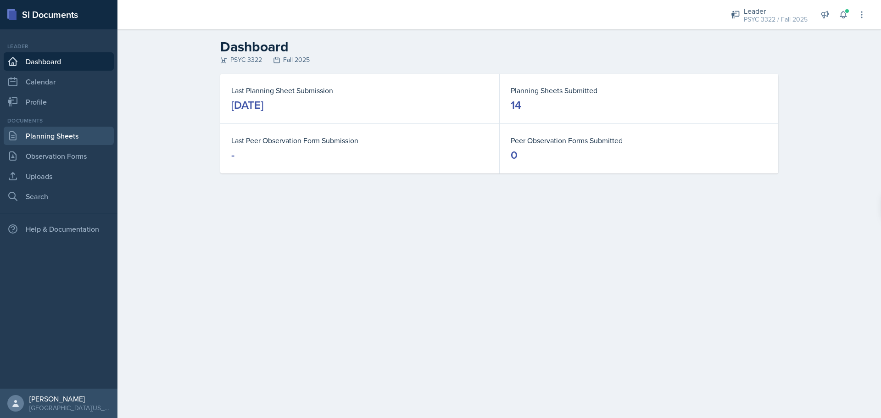
click at [38, 134] on link "Planning Sheets" at bounding box center [59, 136] width 110 height 18
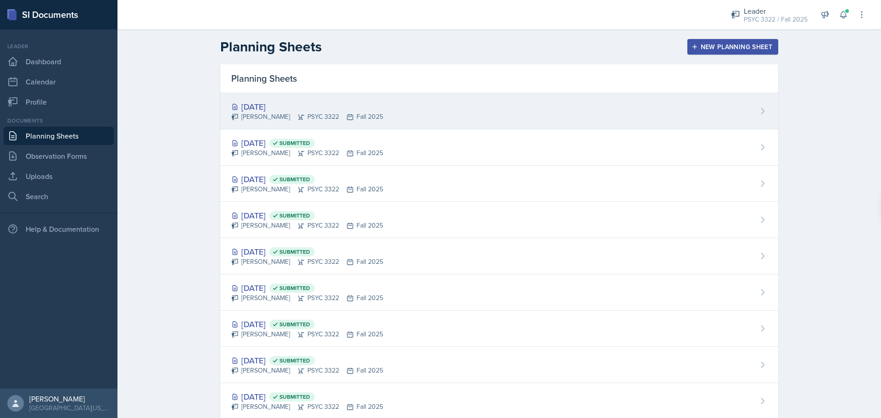
click at [278, 110] on div "[DATE]" at bounding box center [307, 106] width 152 height 12
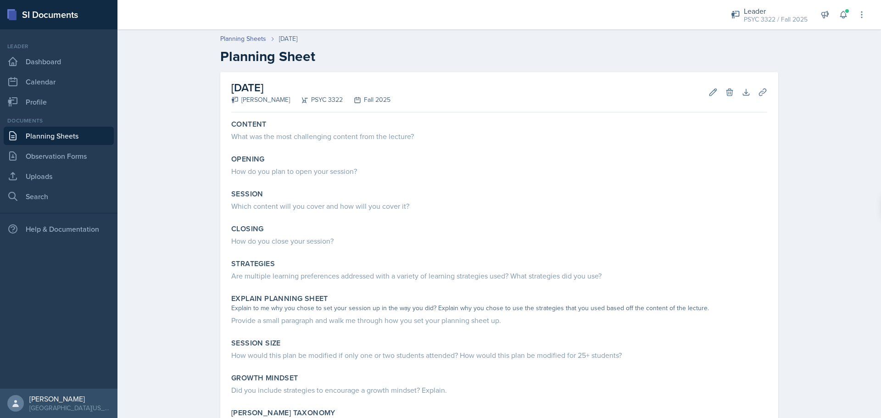
click at [741, 28] on div "Leader PSYC 3322 / Fall 2025 Leader PSYC 3322 / Fall 2025 Leader PSYC 3322 / Fa…" at bounding box center [792, 14] width 148 height 29
click at [70, 133] on link "Planning Sheets" at bounding box center [59, 136] width 110 height 18
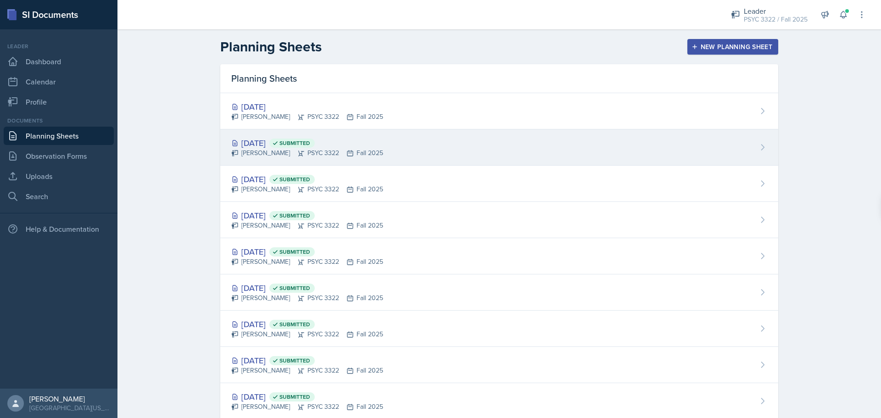
click at [257, 140] on div "Oct 9th, 2025 Submitted" at bounding box center [307, 143] width 152 height 12
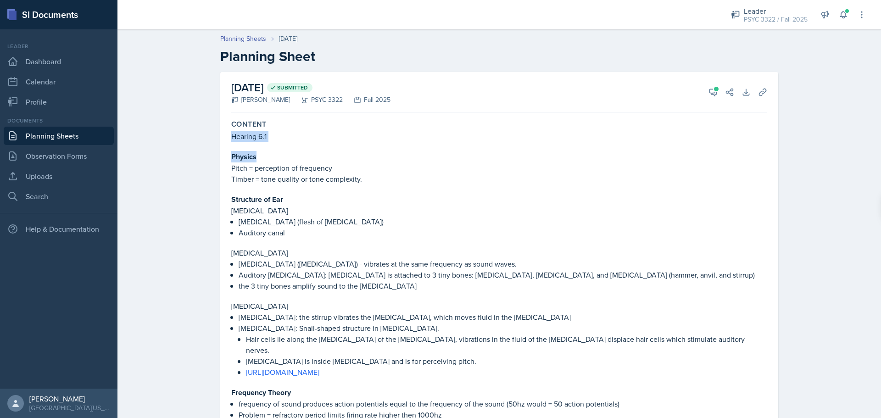
drag, startPoint x: 228, startPoint y: 139, endPoint x: 262, endPoint y: 143, distance: 34.2
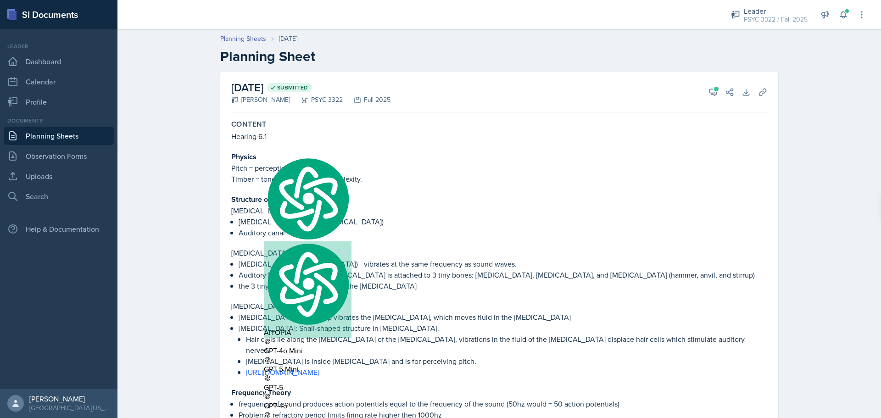
click at [527, 269] on p "Auditory [MEDICAL_DATA]: [MEDICAL_DATA] is attached to 3 tiny bones: [MEDICAL_D…" at bounding box center [503, 274] width 529 height 11
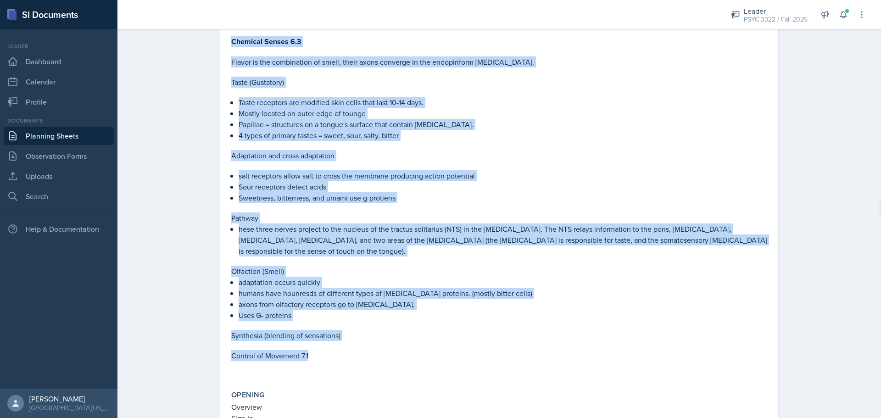
scroll to position [1331, 0]
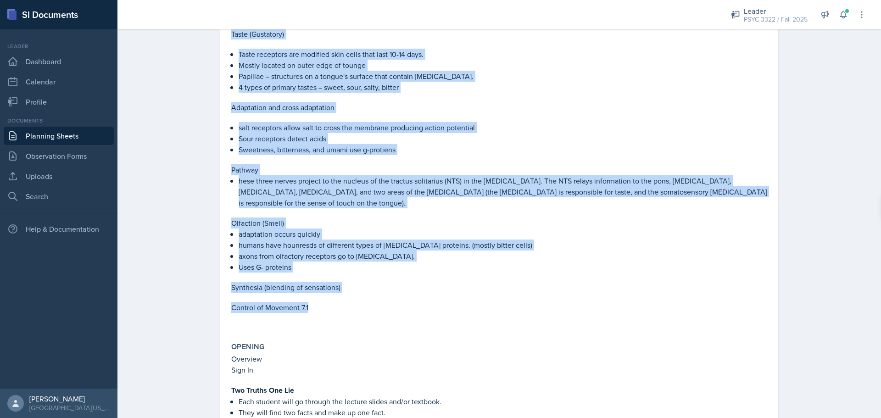
drag, startPoint x: 220, startPoint y: 106, endPoint x: 367, endPoint y: 265, distance: 216.6
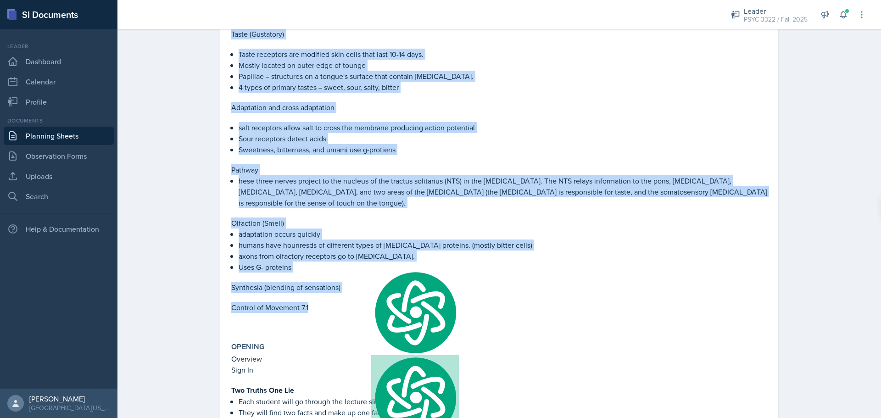
copy div "Physics Pitch = perception of frequency Timber = tone quality or tone complexit…"
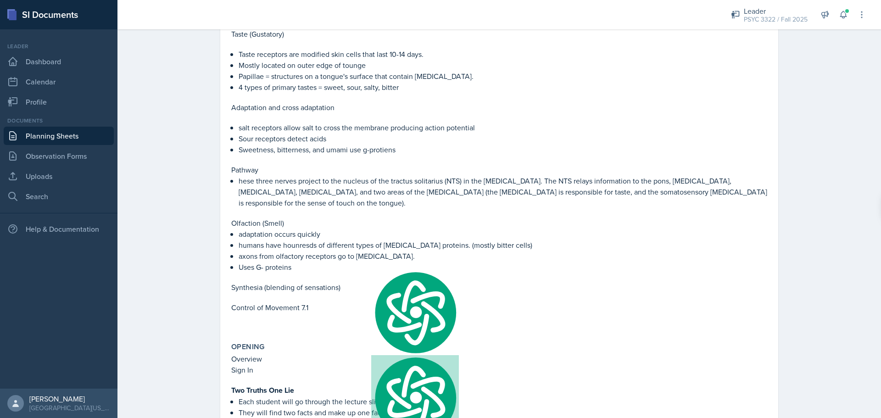
click at [279, 292] on div "Content Hearing 6.1 Physics Pitch = perception of frequency Timber = tone quali…" at bounding box center [499, 10] width 536 height 2451
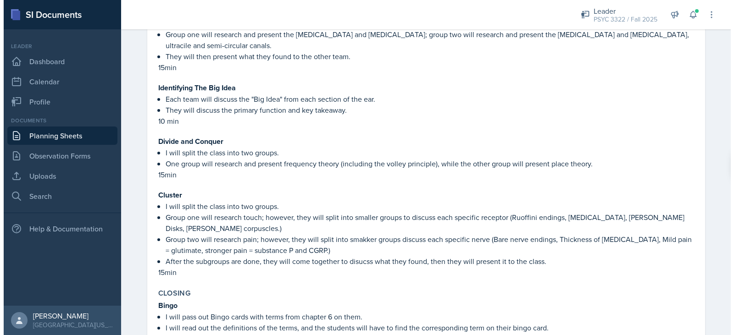
scroll to position [1790, 0]
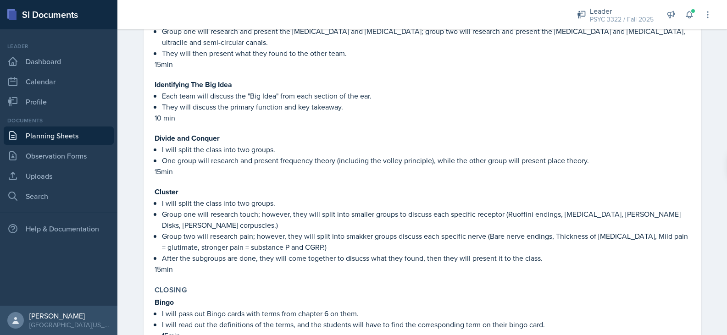
click at [430, 209] on p "Group one will research touch; however, they will split into smaller groups to …" at bounding box center [426, 220] width 529 height 22
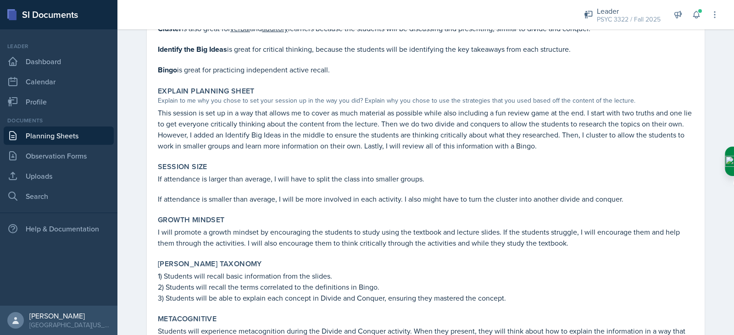
scroll to position [2199, 0]
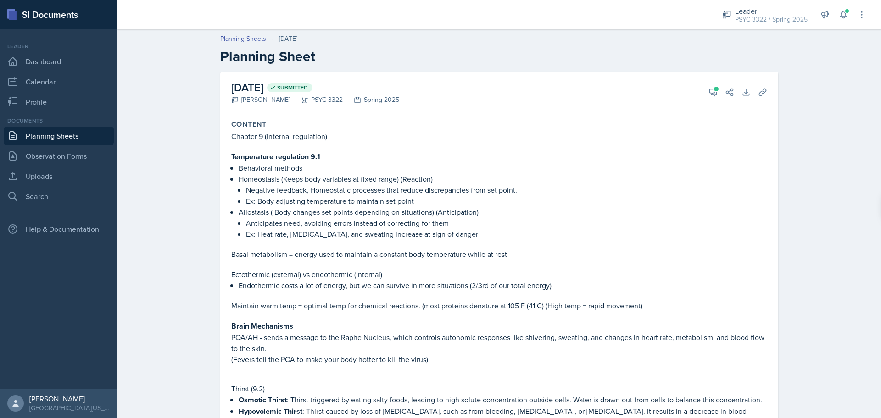
drag, startPoint x: 334, startPoint y: 192, endPoint x: 341, endPoint y: 203, distance: 13.9
click at [335, 194] on p "Negative feedback, Homeostatic processes that reduce discrepancies from set poi…" at bounding box center [506, 189] width 521 height 11
drag, startPoint x: 540, startPoint y: 325, endPoint x: 459, endPoint y: 302, distance: 83.4
click at [474, 294] on p at bounding box center [499, 295] width 536 height 9
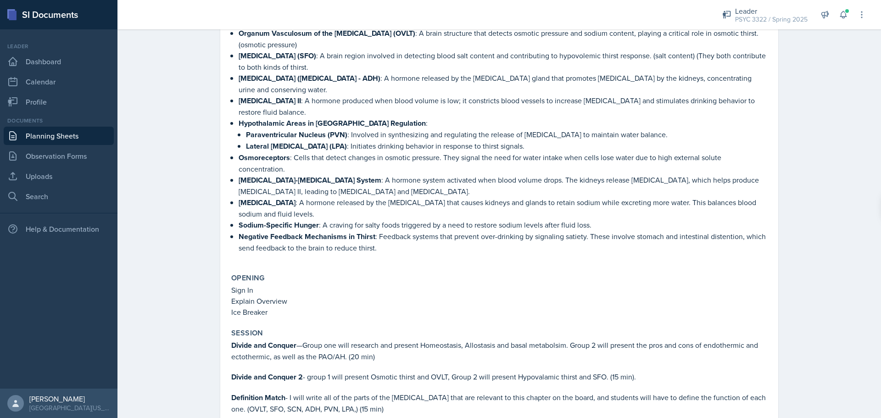
scroll to position [505, 0]
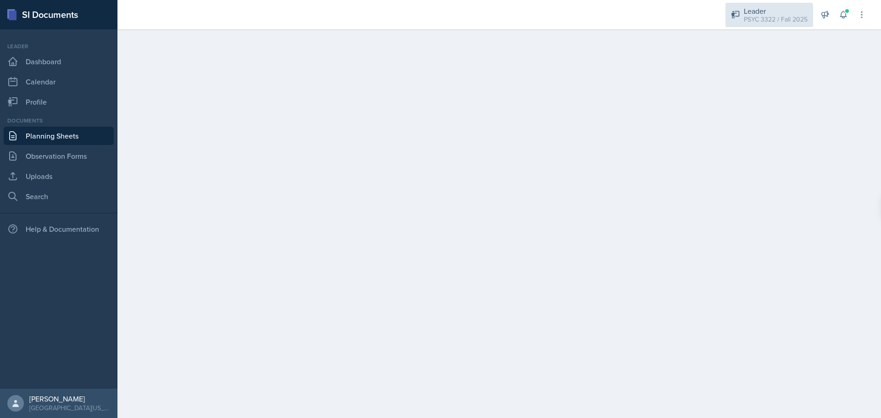
click at [747, 17] on div "PSYC 3322 / Fall 2025" at bounding box center [776, 20] width 64 height 10
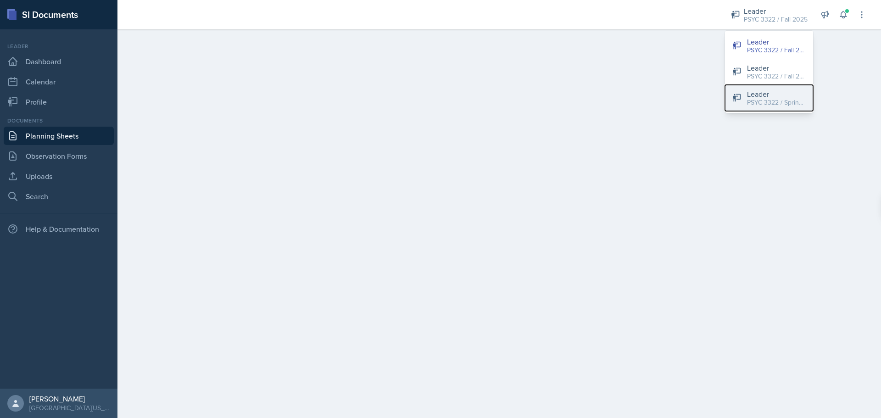
click at [757, 98] on div "PSYC 3322 / Spring 2025" at bounding box center [776, 103] width 59 height 10
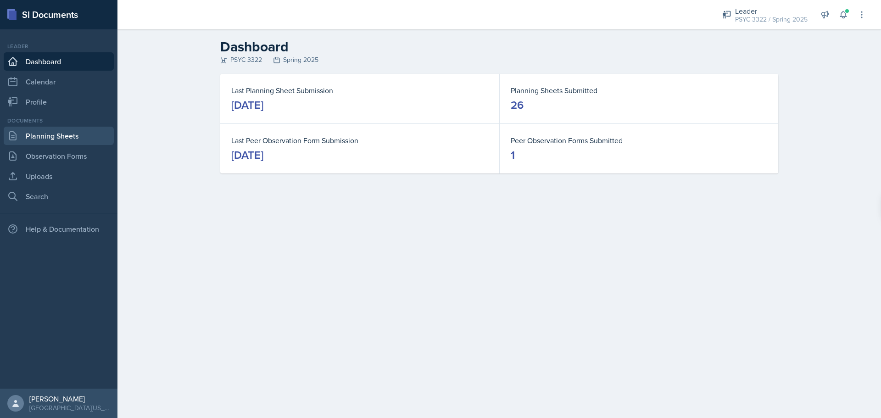
drag, startPoint x: 53, startPoint y: 120, endPoint x: 58, endPoint y: 131, distance: 12.3
click at [53, 120] on div "Documents" at bounding box center [59, 121] width 110 height 8
click at [58, 132] on link "Planning Sheets" at bounding box center [59, 136] width 110 height 18
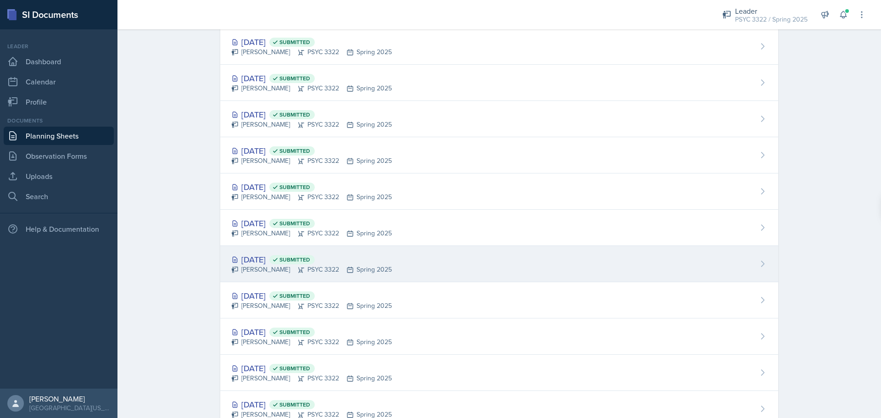
scroll to position [138, 0]
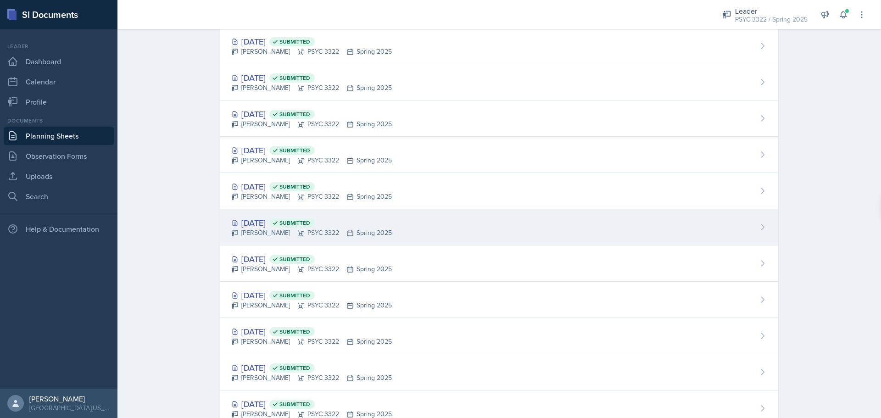
click at [265, 230] on div "Troy Broome PSYC 3322 Spring 2025" at bounding box center [311, 233] width 161 height 10
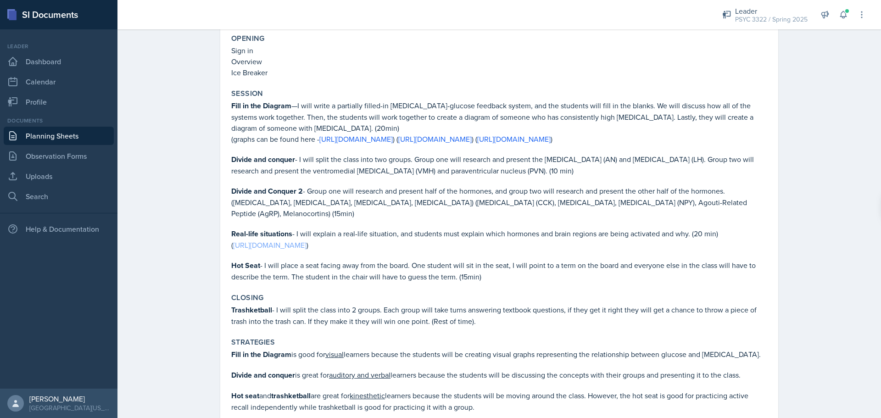
scroll to position [734, 0]
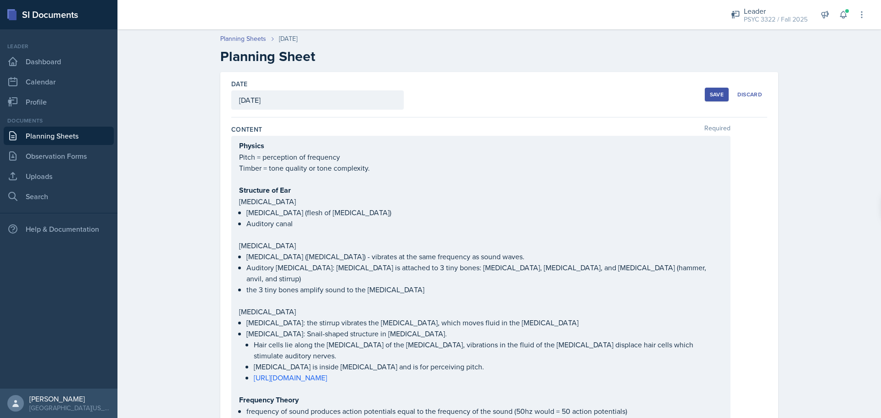
scroll to position [1999, 0]
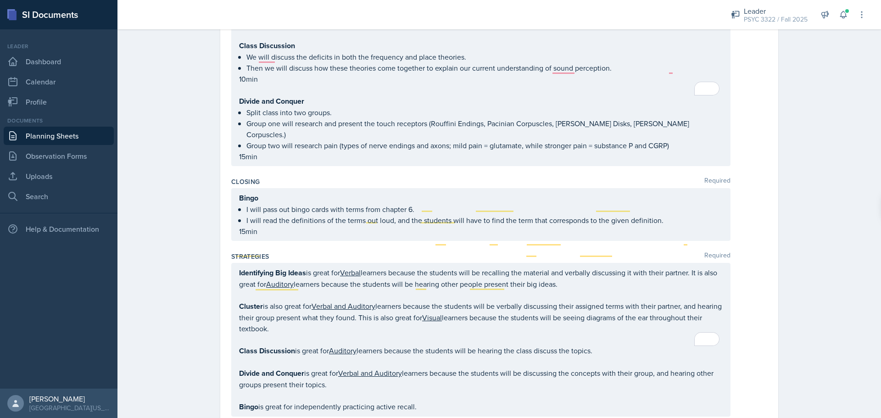
click at [0, 0] on qb-div "Remove the comma partner , and" at bounding box center [0, 0] width 0 height 0
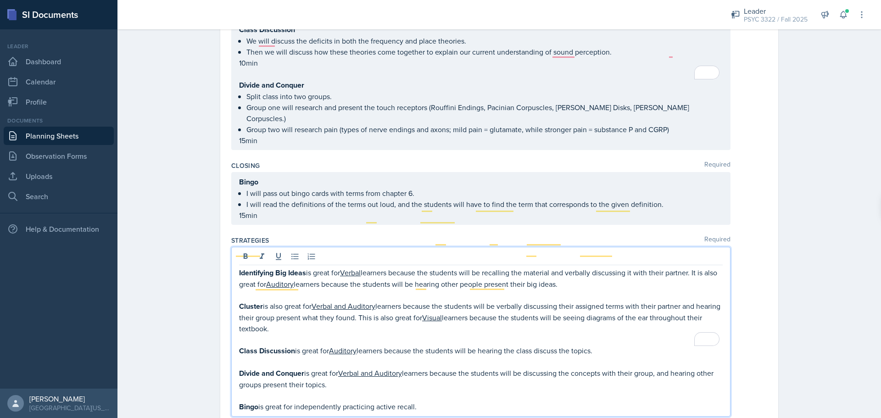
click at [0, 0] on span "," at bounding box center [0, 0] width 0 height 0
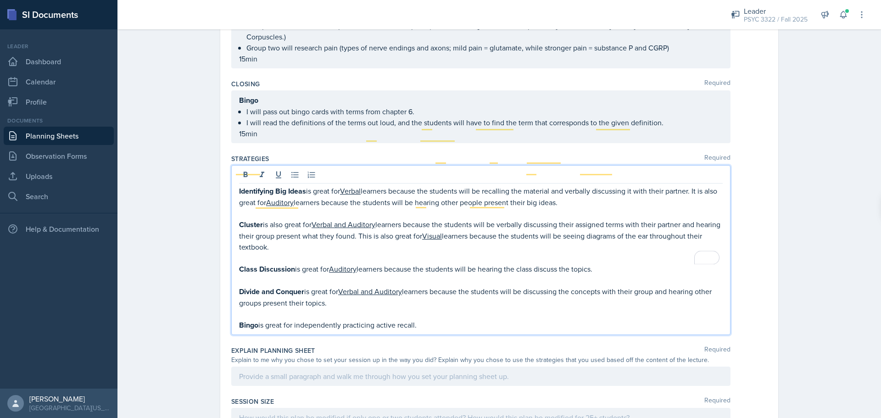
scroll to position [2106, 0]
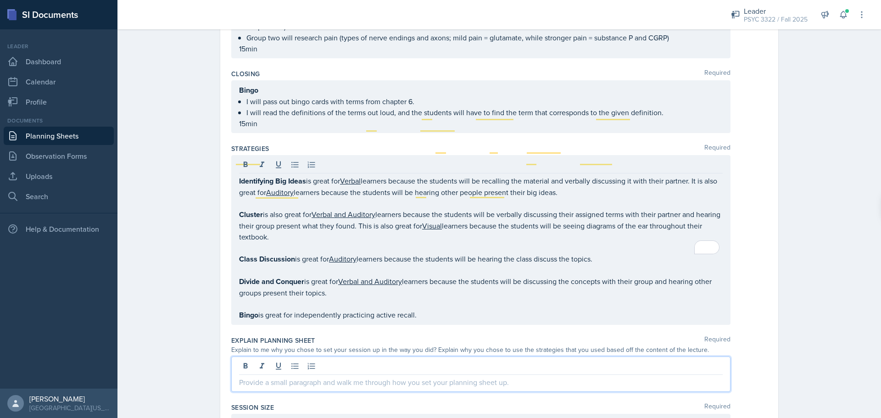
drag, startPoint x: 411, startPoint y: 303, endPoint x: 411, endPoint y: 293, distance: 10.6
click at [412, 357] on div at bounding box center [480, 374] width 499 height 35
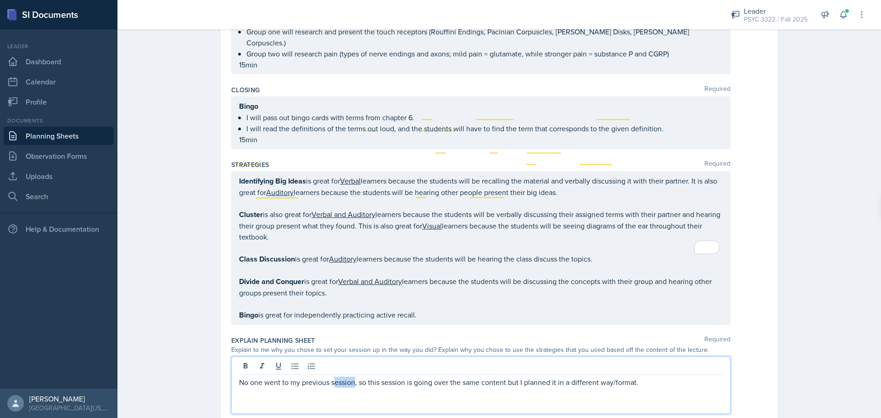
drag, startPoint x: 353, startPoint y: 314, endPoint x: 313, endPoint y: 312, distance: 39.5
click at [329, 377] on p "No one went to my previous session, so this session is going over the same cont…" at bounding box center [481, 382] width 484 height 11
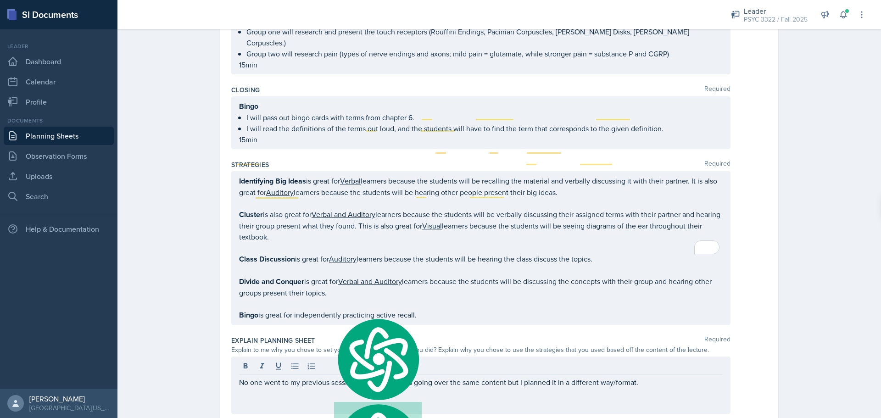
drag, startPoint x: 218, startPoint y: 322, endPoint x: 240, endPoint y: 320, distance: 22.5
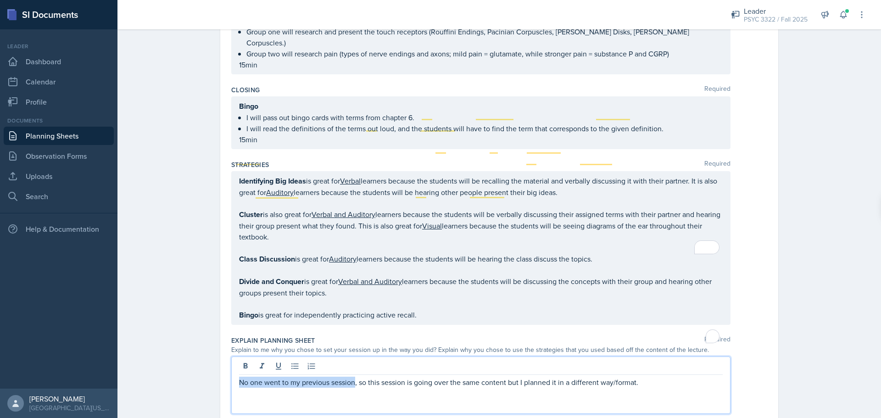
drag, startPoint x: 352, startPoint y: 298, endPoint x: 228, endPoint y: 300, distance: 123.9
click at [231, 357] on div "No one went to my previous session, so this session is going over the same cont…" at bounding box center [480, 385] width 499 height 57
click at [552, 388] on p "To enrich screen reader interactions, please activate Accessibility in Grammarl…" at bounding box center [481, 393] width 484 height 11
click at [637, 377] on p "I had zero attendance at my previous session, so this session is going over the…" at bounding box center [481, 382] width 484 height 11
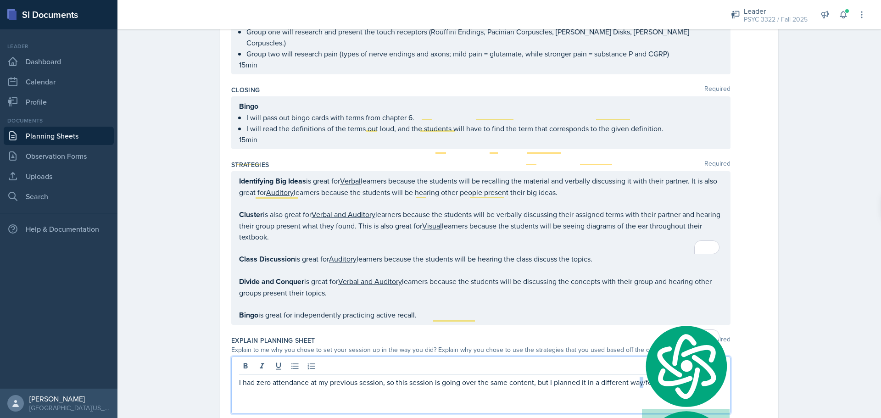
click at [642, 377] on p "I had zero attendance at my previous session, so this session is going over the…" at bounding box center [481, 382] width 484 height 11
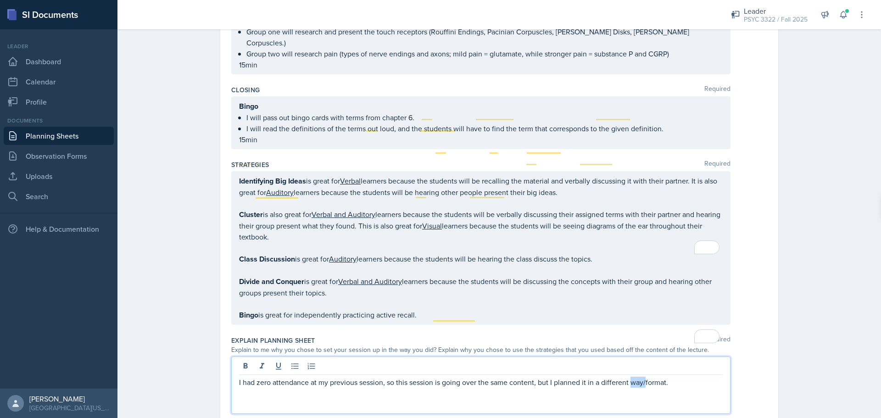
drag, startPoint x: 642, startPoint y: 318, endPoint x: 634, endPoint y: 318, distance: 8.3
click at [629, 377] on p "I had zero attendance at my previous session, so this session is going over the…" at bounding box center [481, 382] width 484 height 11
click at [535, 399] on p "To enrich screen reader interactions, please activate Accessibility in Grammarl…" at bounding box center [481, 404] width 484 height 11
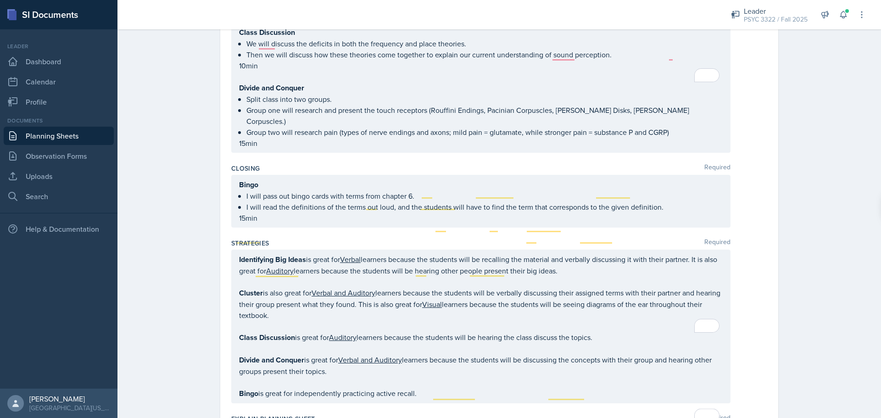
scroll to position [2136, 0]
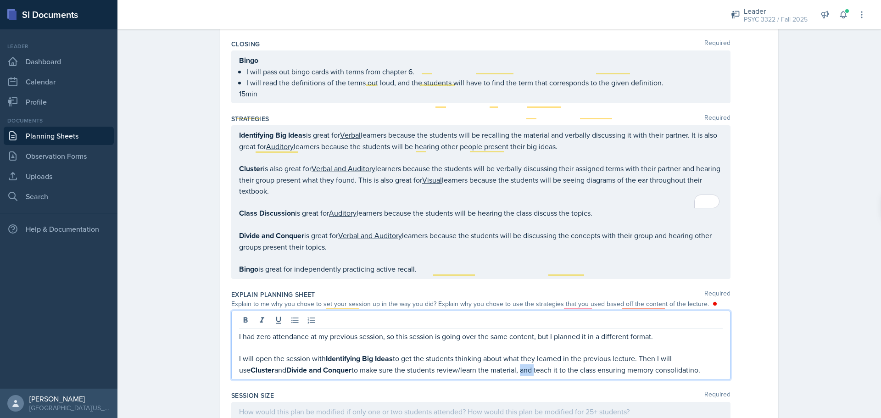
drag, startPoint x: 499, startPoint y: 299, endPoint x: 485, endPoint y: 304, distance: 14.7
click at [485, 353] on p "I will open the session with Identifying Big Ideas to get the students thinking…" at bounding box center [481, 364] width 484 height 23
click at [702, 353] on p "I will open the session with Identifying Big Ideas to get the students thinking…" at bounding box center [481, 364] width 484 height 23
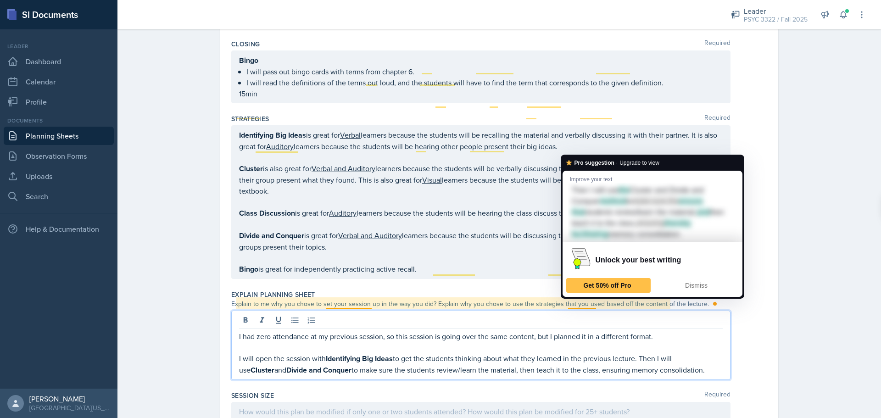
click at [674, 353] on p "I will open the session with Identifying Big Ideas to get the students thinking…" at bounding box center [481, 364] width 484 height 23
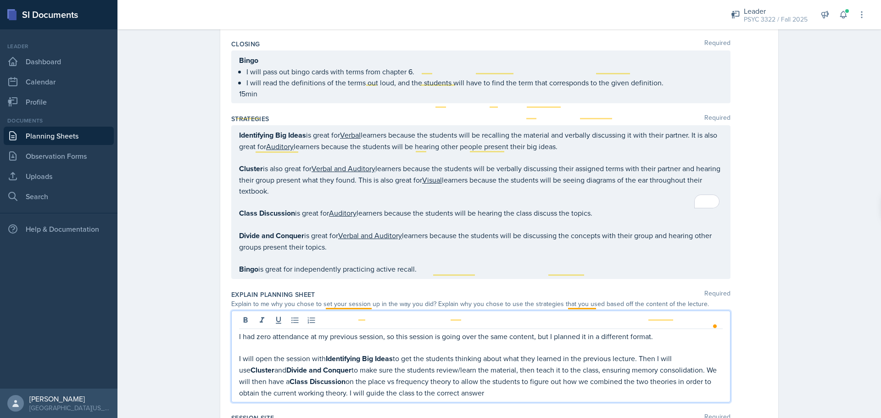
click at [338, 353] on p "I will open the session with Identifying Big Ideas to get the students thinking…" at bounding box center [481, 375] width 484 height 45
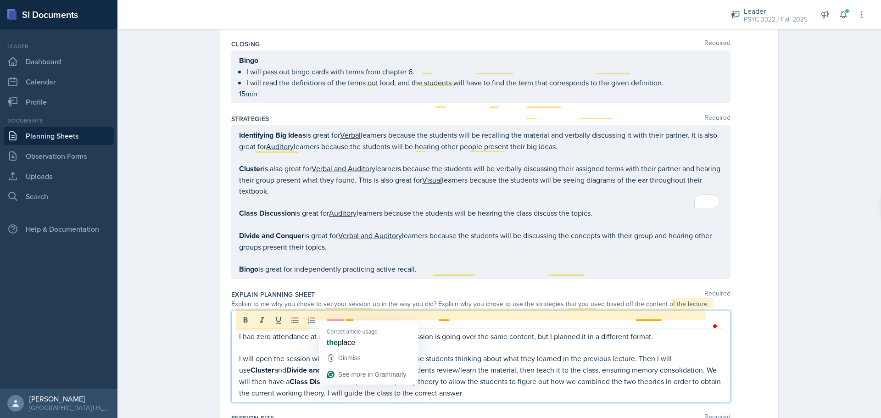
click at [443, 353] on p "I will open the session with Identifying Big Ideas to get the students thinking…" at bounding box center [481, 375] width 484 height 45
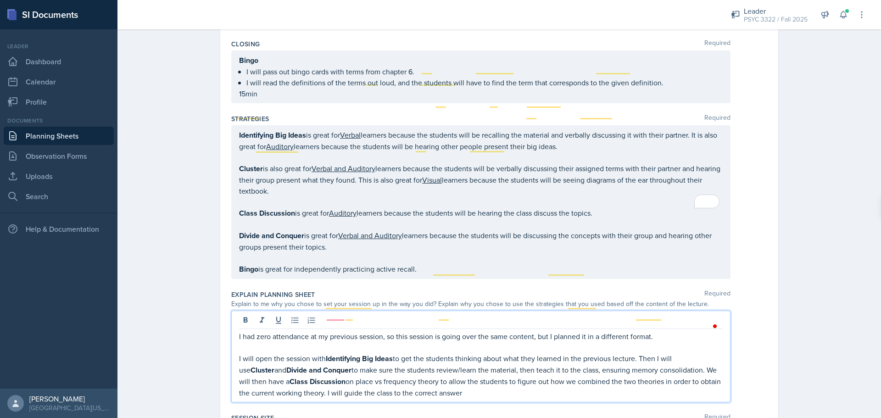
click at [410, 353] on p "I will open the session with Identifying Big Ideas to get the students thinking…" at bounding box center [481, 375] width 484 height 45
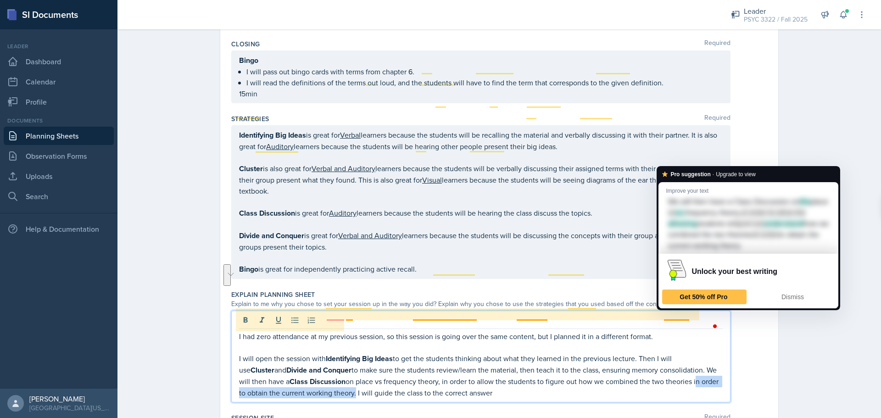
drag, startPoint x: 343, startPoint y: 328, endPoint x: 684, endPoint y: 314, distance: 340.8
click at [665, 353] on p "I will open the session with Identifying Big Ideas to get the students thinking…" at bounding box center [481, 375] width 484 height 45
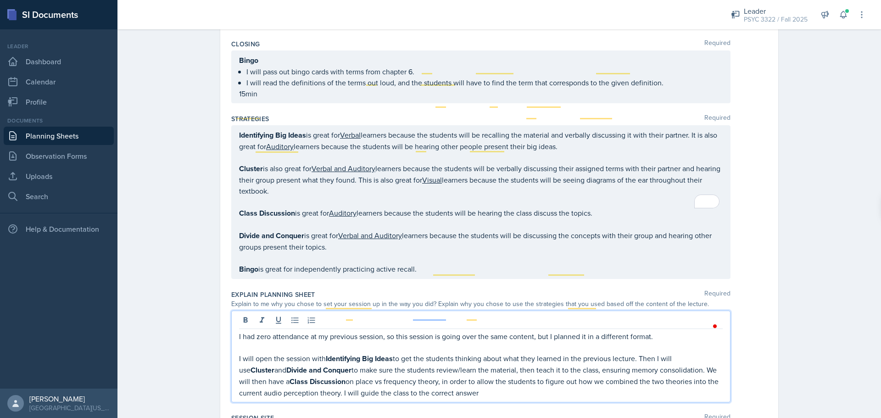
click at [514, 332] on div "I had zero attendance at my previous session, so this session is going over the…" at bounding box center [480, 357] width 499 height 92
click at [512, 353] on p "I will open the session with Identifying Big Ideas to get the students thinking…" at bounding box center [481, 375] width 484 height 45
click at [592, 332] on div "I had zero attendance at my previous session, so this session is going over the…" at bounding box center [480, 357] width 499 height 92
click at [593, 353] on p "I will open the session with Identifying Big Ideas to get the students thinking…" at bounding box center [481, 375] width 484 height 45
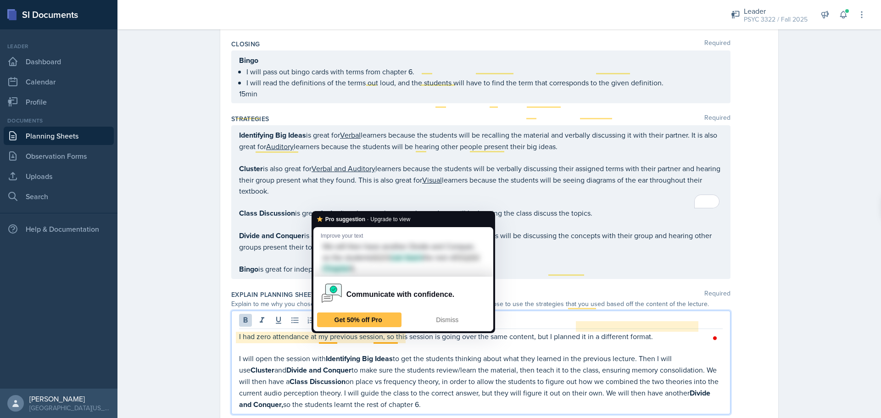
click at [341, 353] on p "I will open the session with Identifying Big Ideas to get the students thinking…" at bounding box center [481, 381] width 484 height 57
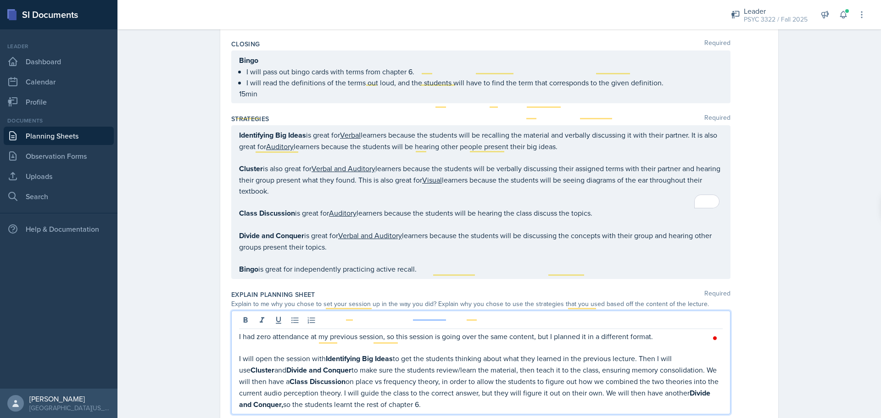
click at [338, 353] on p "I will open the session with Identifying Big Ideas to get the students thinking…" at bounding box center [481, 381] width 484 height 57
click at [422, 353] on p "I will open the session with Identifying Big Ideas to get the students thinking…" at bounding box center [481, 381] width 484 height 57
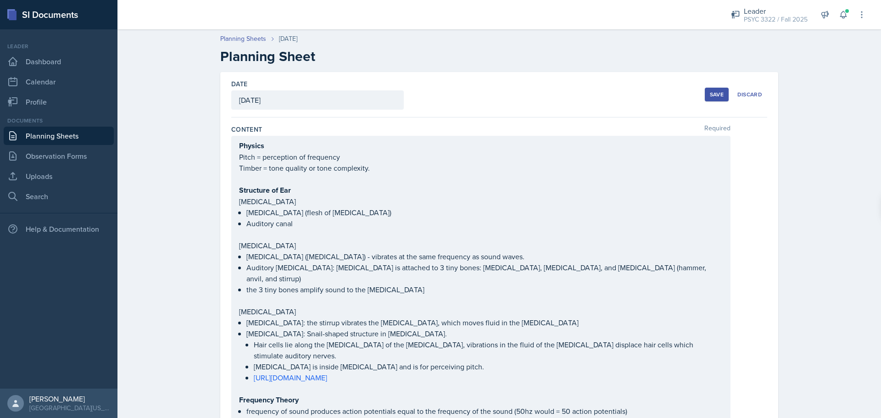
scroll to position [2136, 0]
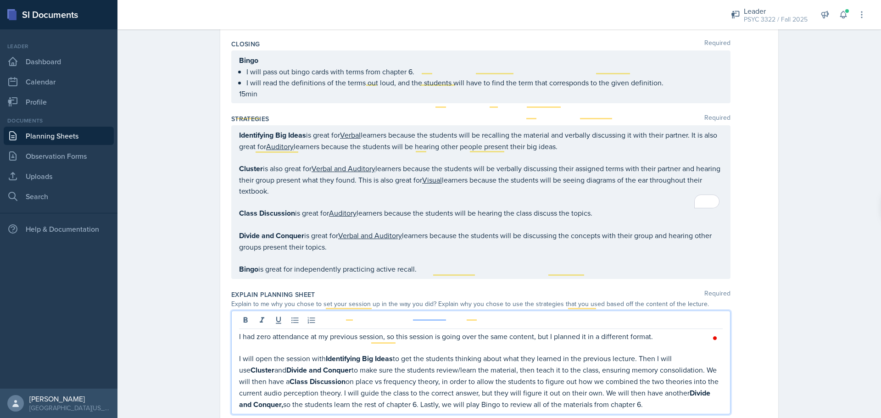
click at [271, 353] on p "I will open the session with Identifying Big Ideas to get the students thinking…" at bounding box center [481, 381] width 484 height 57
click at [274, 353] on p "I will open the session with Identifying Big Ideas to get the students thinking…" at bounding box center [481, 381] width 484 height 57
click at [675, 353] on p "I will open the session with Identifying Big Ideas to get the students thinking…" at bounding box center [481, 381] width 484 height 57
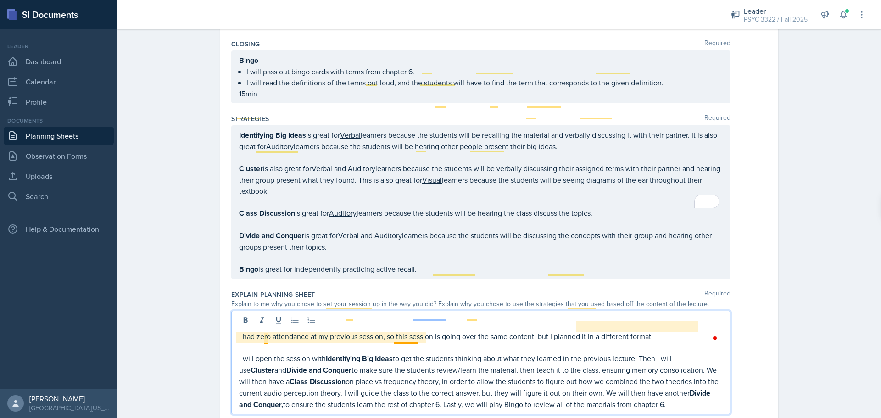
click at [266, 353] on p "I will open the session with Identifying Big Ideas to get the students thinking…" at bounding box center [481, 381] width 484 height 57
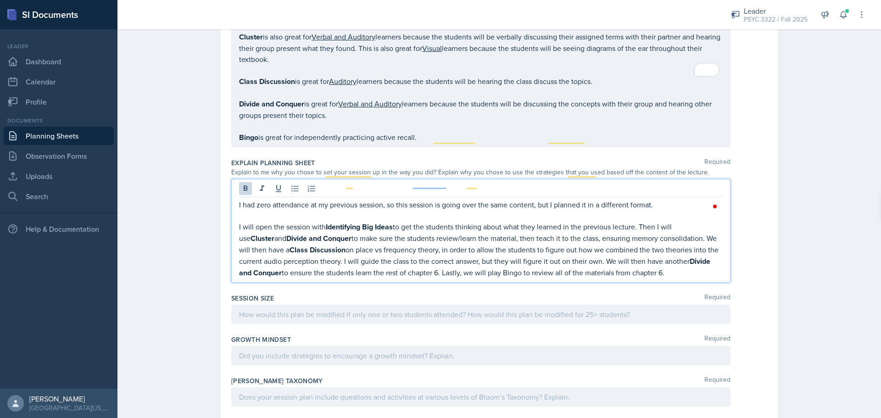
click at [286, 309] on p at bounding box center [481, 314] width 484 height 11
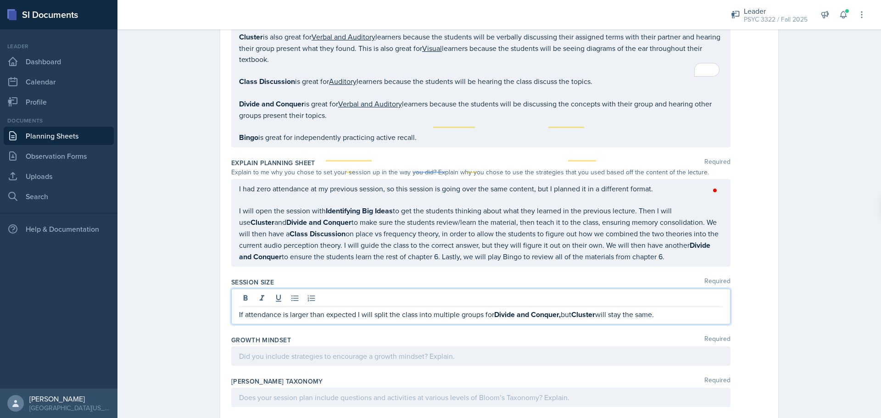
click at [0, 0] on span "Add Punctuation" at bounding box center [0, 0] width 0 height 0
click at [668, 289] on div "If attendance is larger than expected, I will split the class into multiple gro…" at bounding box center [480, 307] width 499 height 36
drag, startPoint x: 675, startPoint y: 251, endPoint x: 679, endPoint y: 249, distance: 4.7
click at [676, 309] on p "If attendance is larger than expected, I will split the class into multiple gro…" at bounding box center [481, 314] width 484 height 11
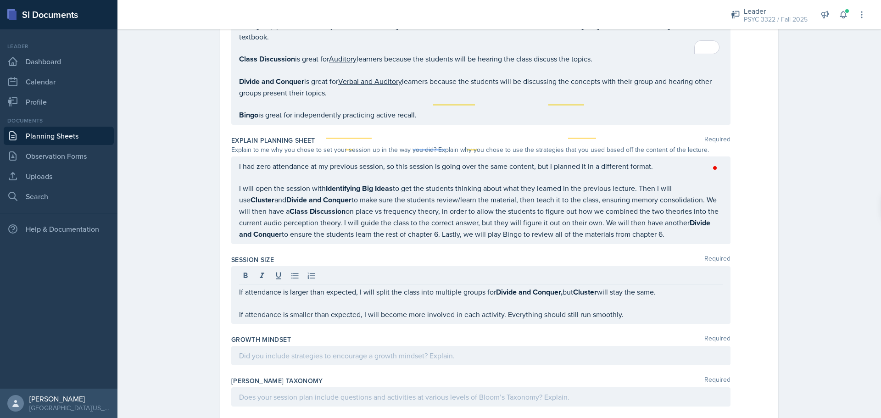
click at [381, 346] on div at bounding box center [480, 355] width 499 height 19
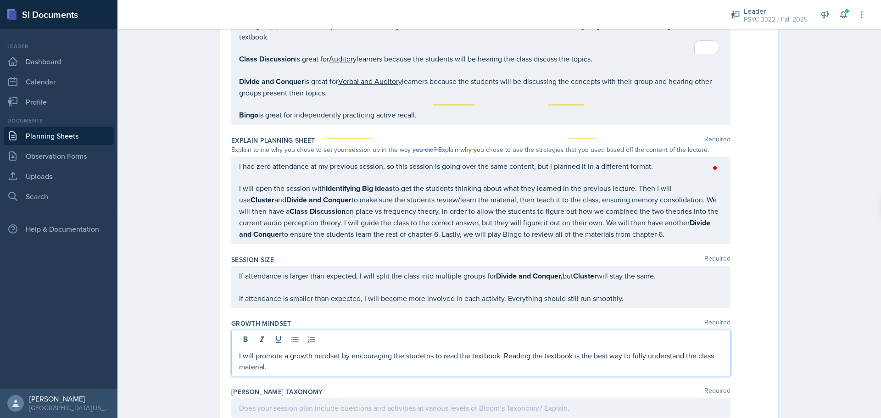
click at [0, 0] on span "Correct the spelling error" at bounding box center [0, 0] width 0 height 0
click at [400, 350] on p "I will promote a growth mindset by encouraging the students to read the textboo…" at bounding box center [481, 361] width 484 height 22
click at [401, 350] on p "I will promote a growth mindset by encouraging the students to read the textboo…" at bounding box center [481, 361] width 484 height 22
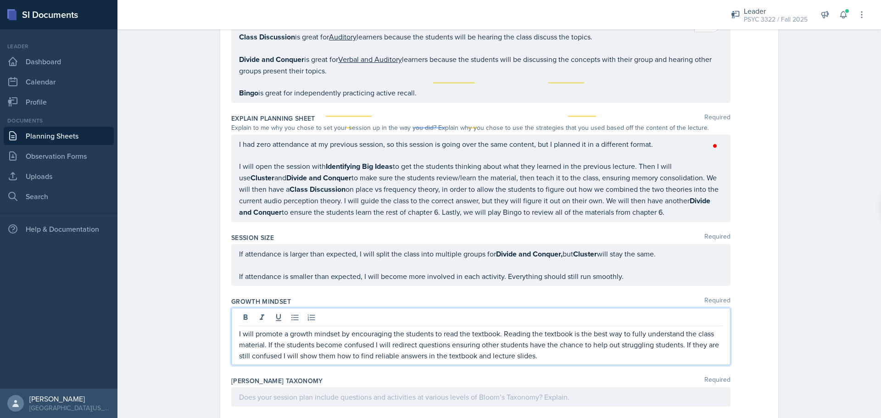
click at [491, 391] on p at bounding box center [481, 396] width 484 height 11
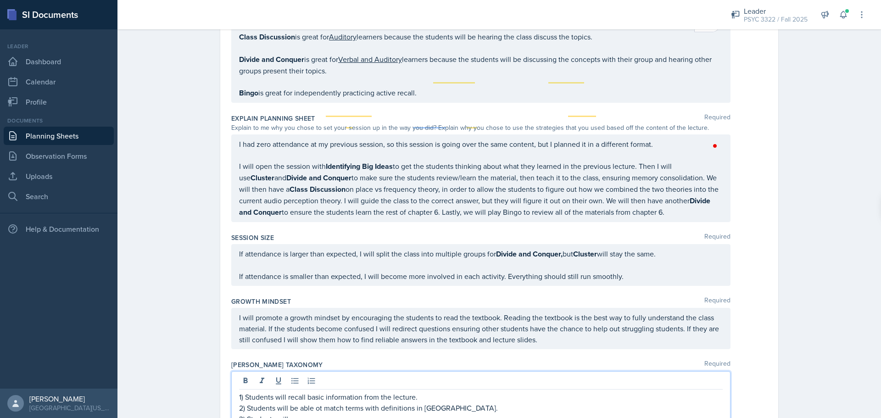
click at [0, 0] on span "Replace with" at bounding box center [0, 0] width 0 height 0
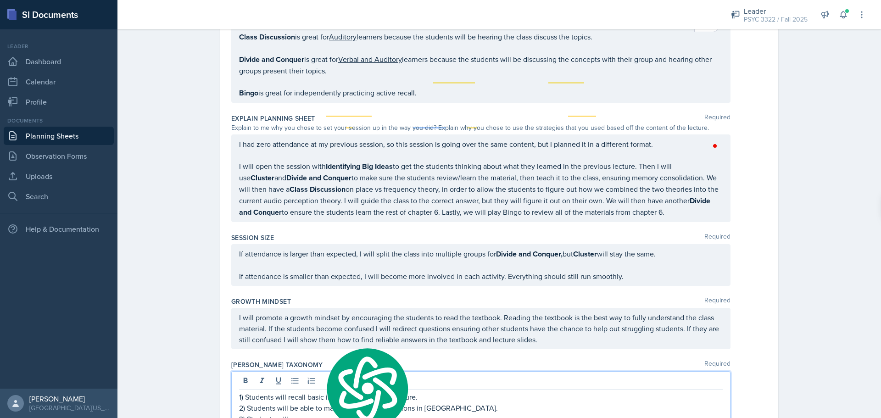
click at [299, 413] on p "3) Students will" at bounding box center [481, 418] width 484 height 11
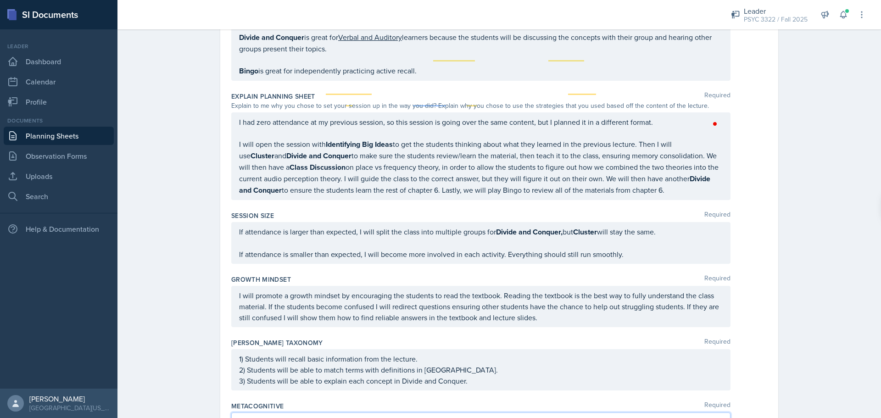
click at [0, 0] on div "friends," at bounding box center [0, 0] width 0 height 0
click at [0, 0] on qb-div "Correct the spelling error experience" at bounding box center [0, 0] width 0 height 0
click at [0, 0] on span "Correct the spelling error" at bounding box center [0, 0] width 0 height 0
click at [0, 0] on span "think" at bounding box center [0, 0] width 0 height 0
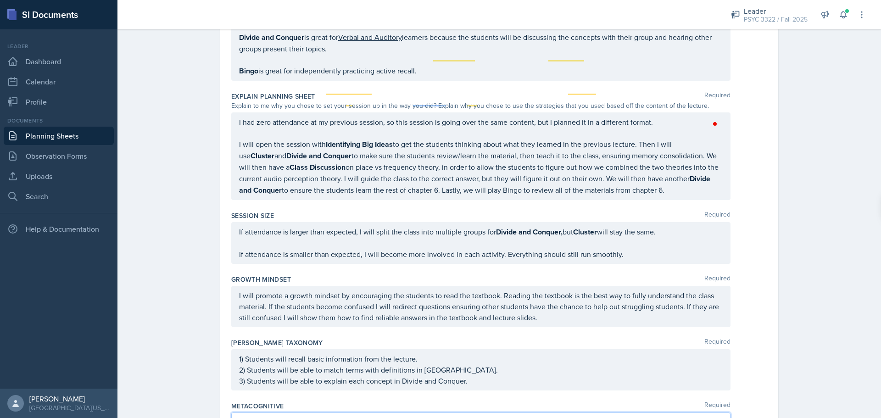
click at [0, 0] on span "consolidate" at bounding box center [0, 0] width 0 height 0
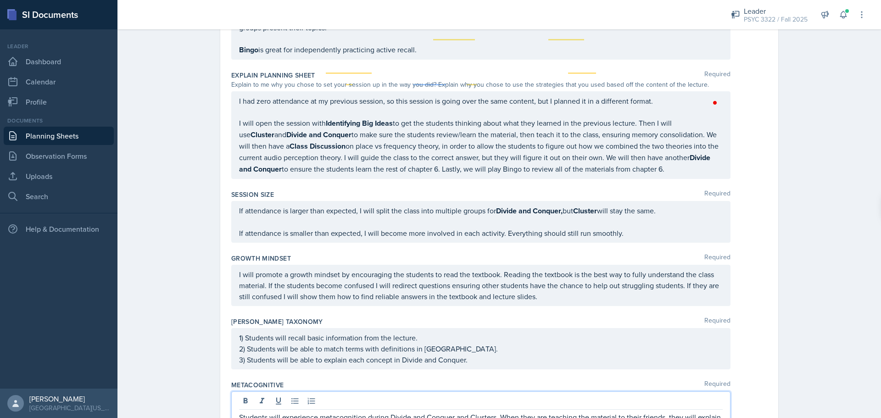
scroll to position [2356, 0]
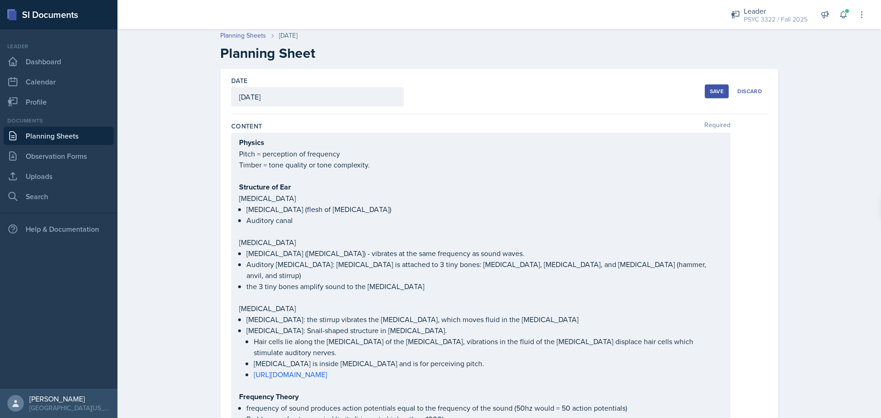
scroll to position [0, 0]
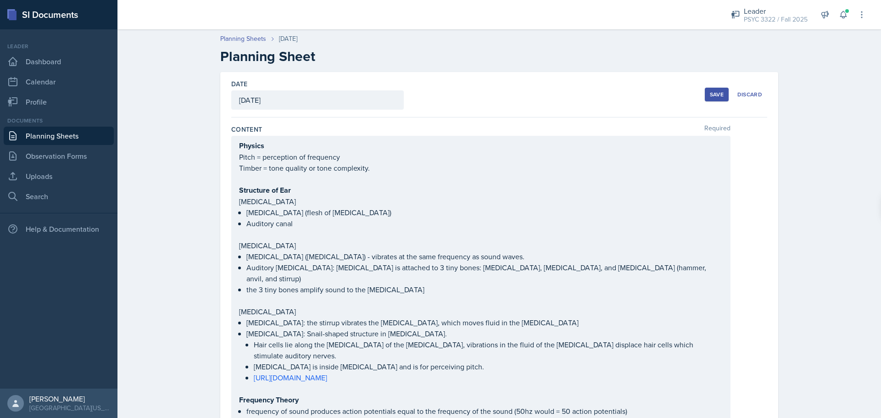
click at [720, 93] on div "Save" at bounding box center [717, 94] width 14 height 7
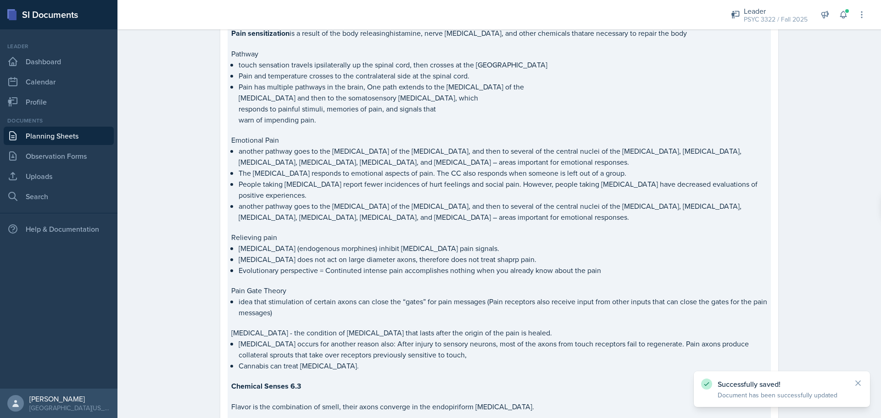
drag, startPoint x: 553, startPoint y: 206, endPoint x: 557, endPoint y: 212, distance: 7.6
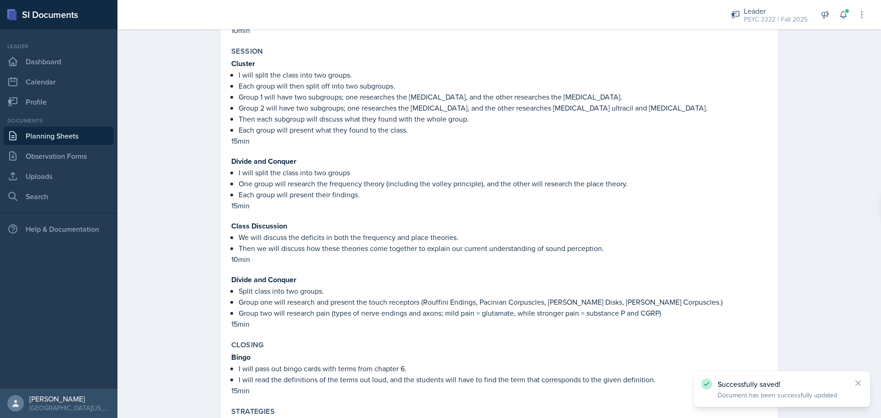
scroll to position [2169, 0]
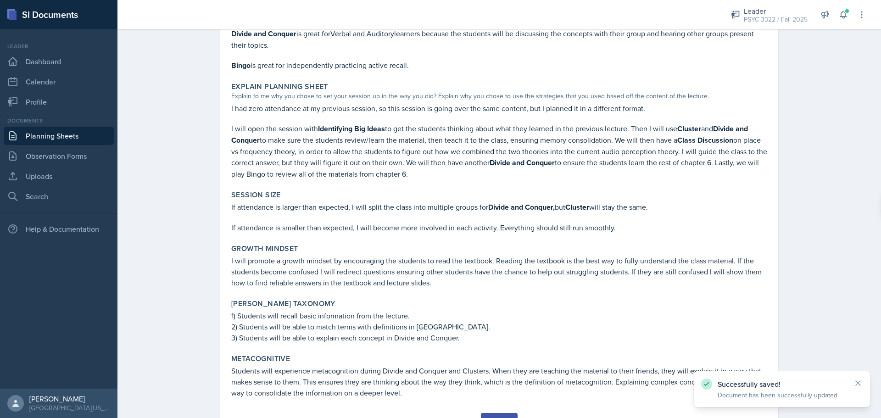
click at [513, 413] on button "Submit" at bounding box center [499, 421] width 36 height 16
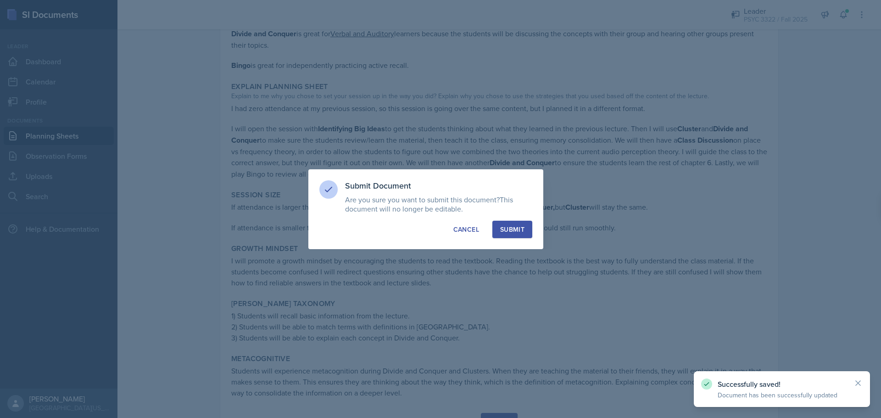
click at [498, 216] on div "Submit Document Are you sure you want to submit this document? This document wi…" at bounding box center [425, 209] width 235 height 80
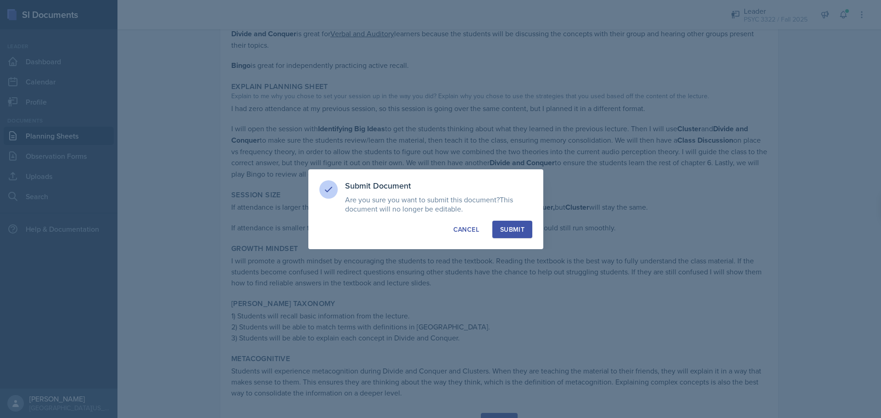
click at [504, 237] on button "Submit" at bounding box center [512, 229] width 40 height 17
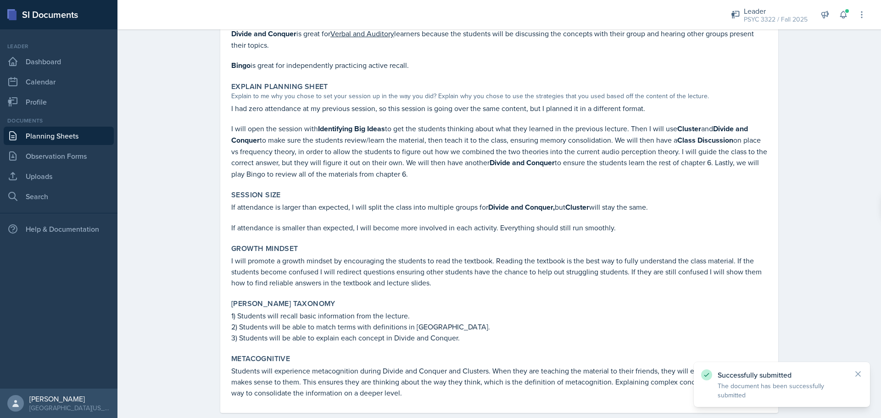
scroll to position [2142, 0]
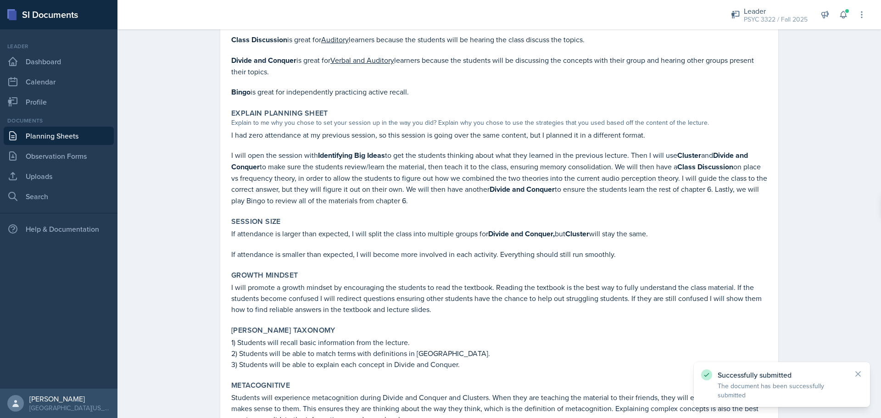
click at [78, 129] on link "Planning Sheets" at bounding box center [59, 136] width 110 height 18
